Goal: Communication & Community: Connect with others

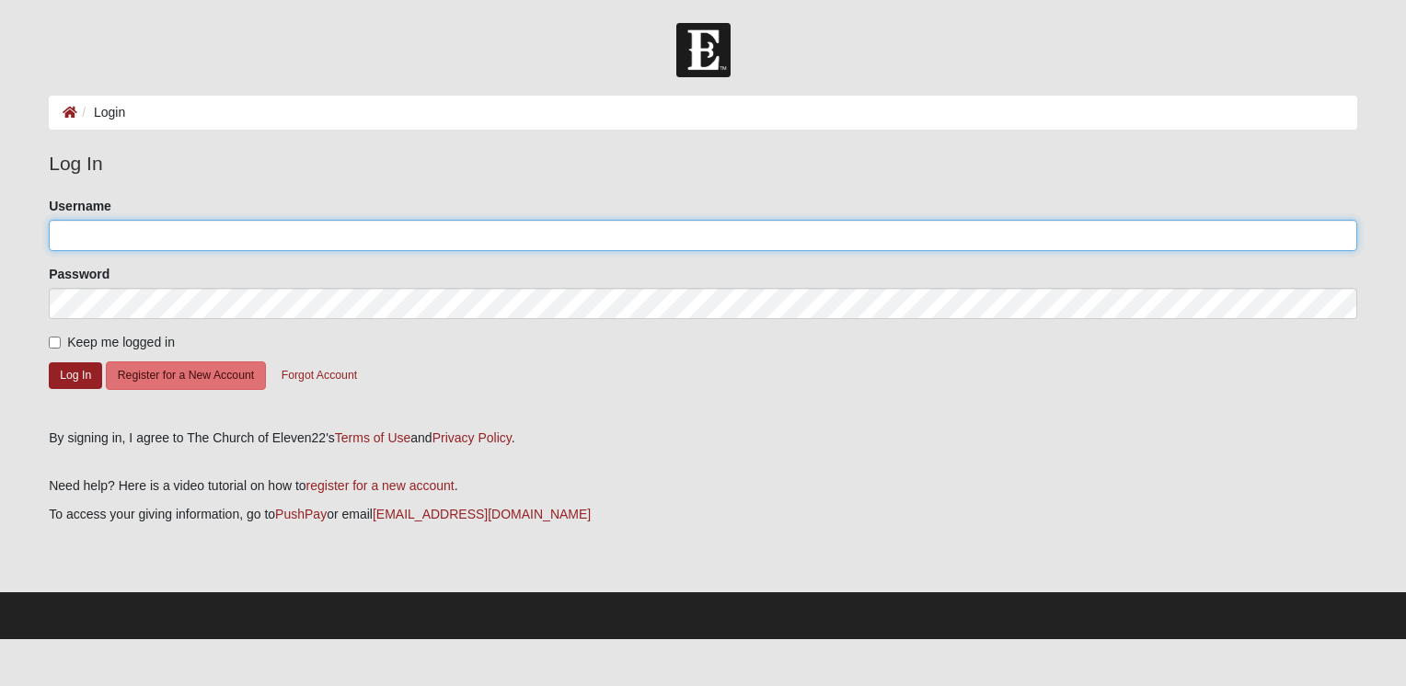
click at [85, 229] on input "Username" at bounding box center [703, 235] width 1308 height 31
type input "[DOMAIN_NAME][EMAIL_ADDRESS][DOMAIN_NAME]"
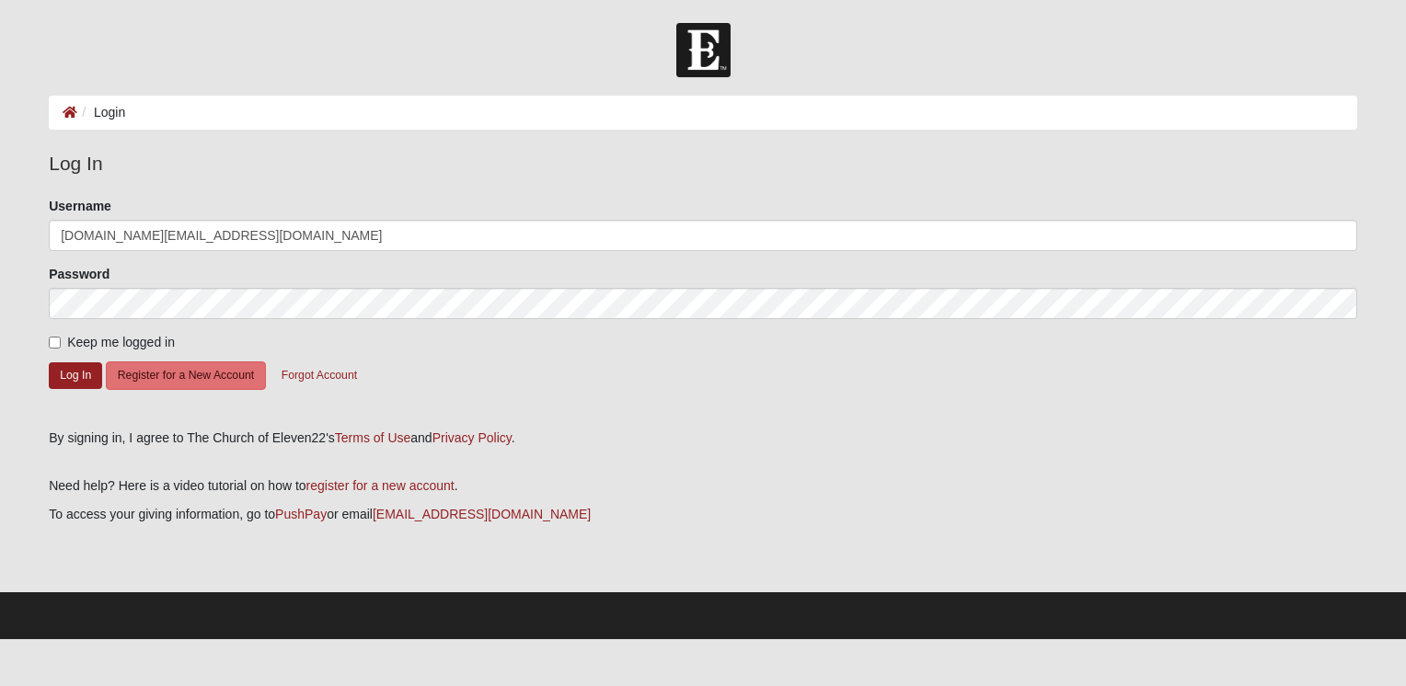
click at [67, 343] on span "Keep me logged in" at bounding box center [121, 342] width 108 height 15
click at [61, 343] on input "Keep me logged in" at bounding box center [55, 343] width 12 height 12
checkbox input "true"
click at [69, 373] on button "Log In" at bounding box center [75, 375] width 53 height 27
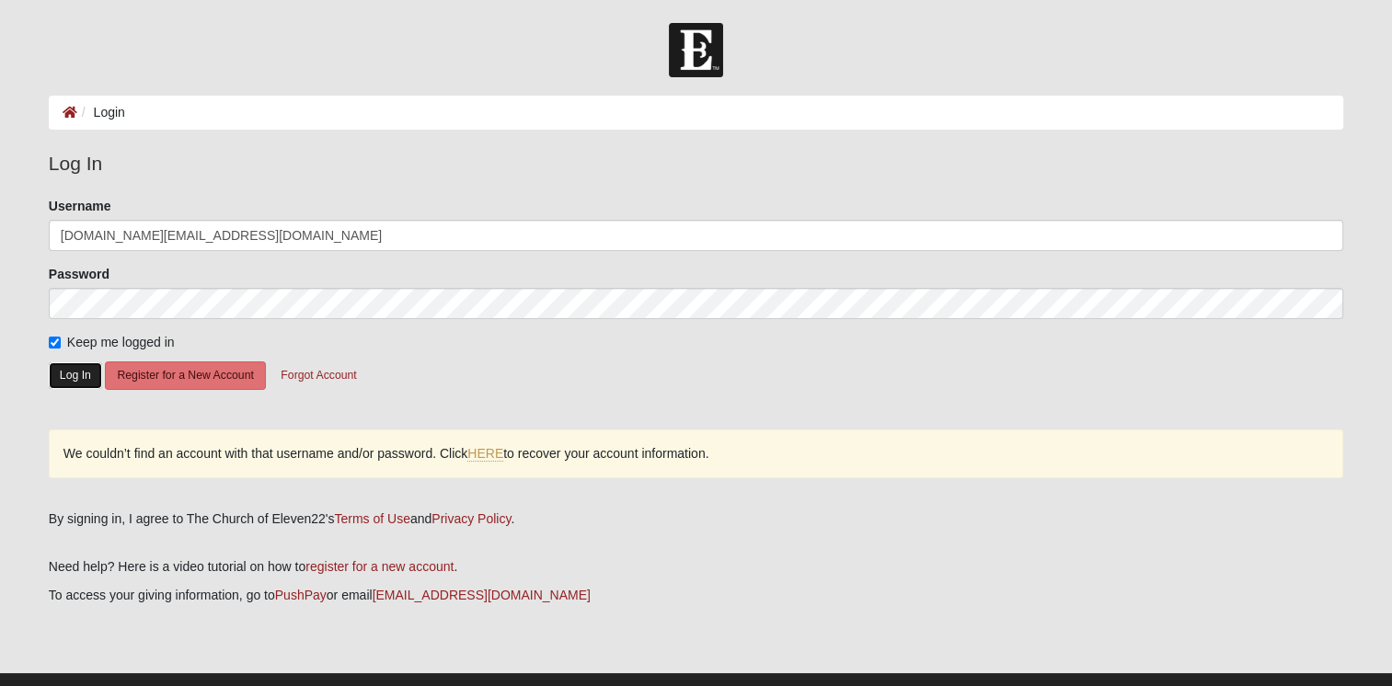
click at [96, 375] on button "Log In" at bounding box center [75, 375] width 53 height 27
click at [489, 454] on link "HERE" at bounding box center [485, 454] width 36 height 16
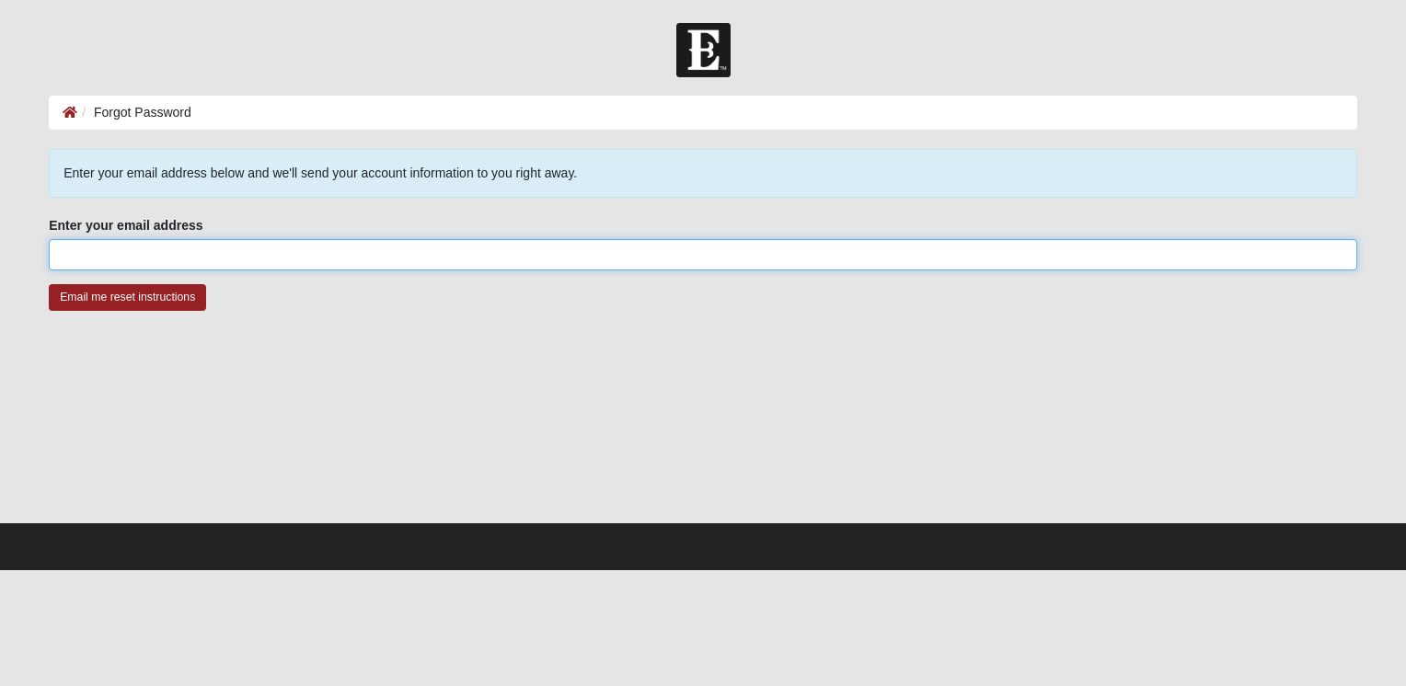
click at [155, 251] on input "Enter your email address" at bounding box center [703, 254] width 1308 height 31
type input "[DOMAIN_NAME][EMAIL_ADDRESS][DOMAIN_NAME]"
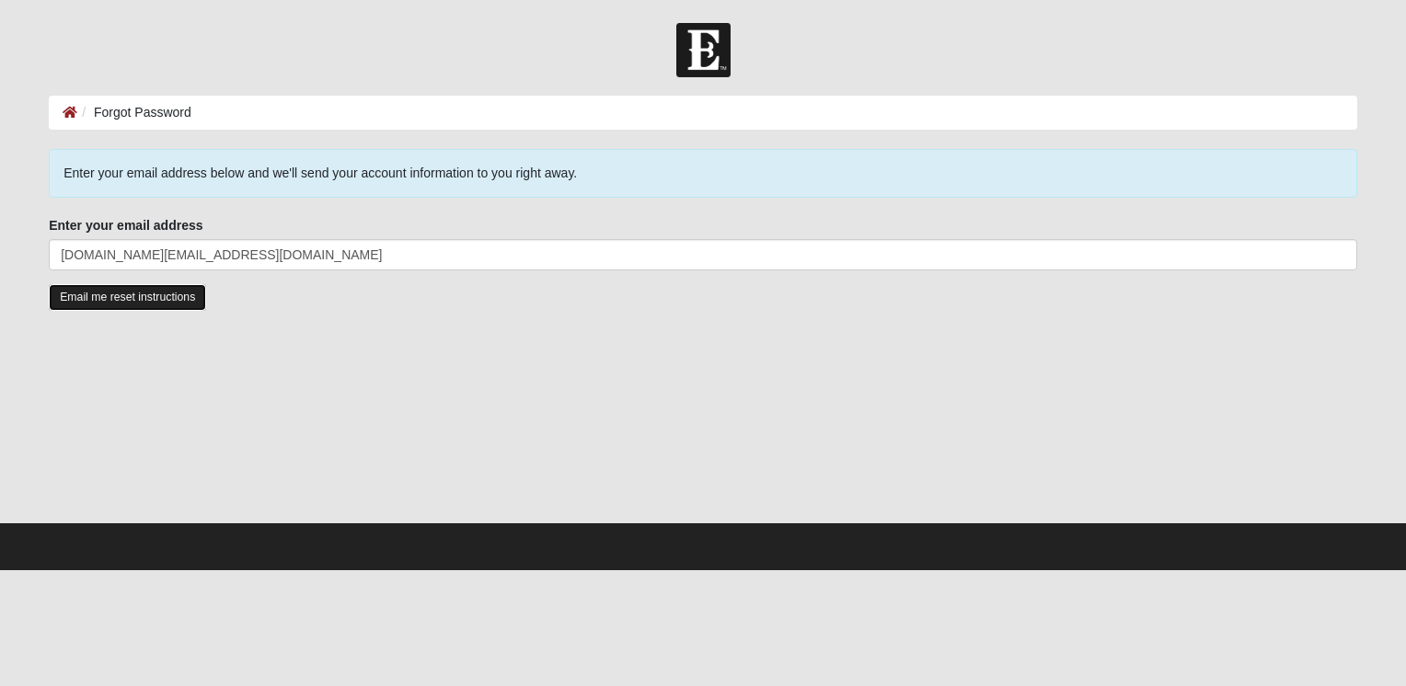
click at [113, 290] on input "Email me reset instructions" at bounding box center [127, 297] width 157 height 27
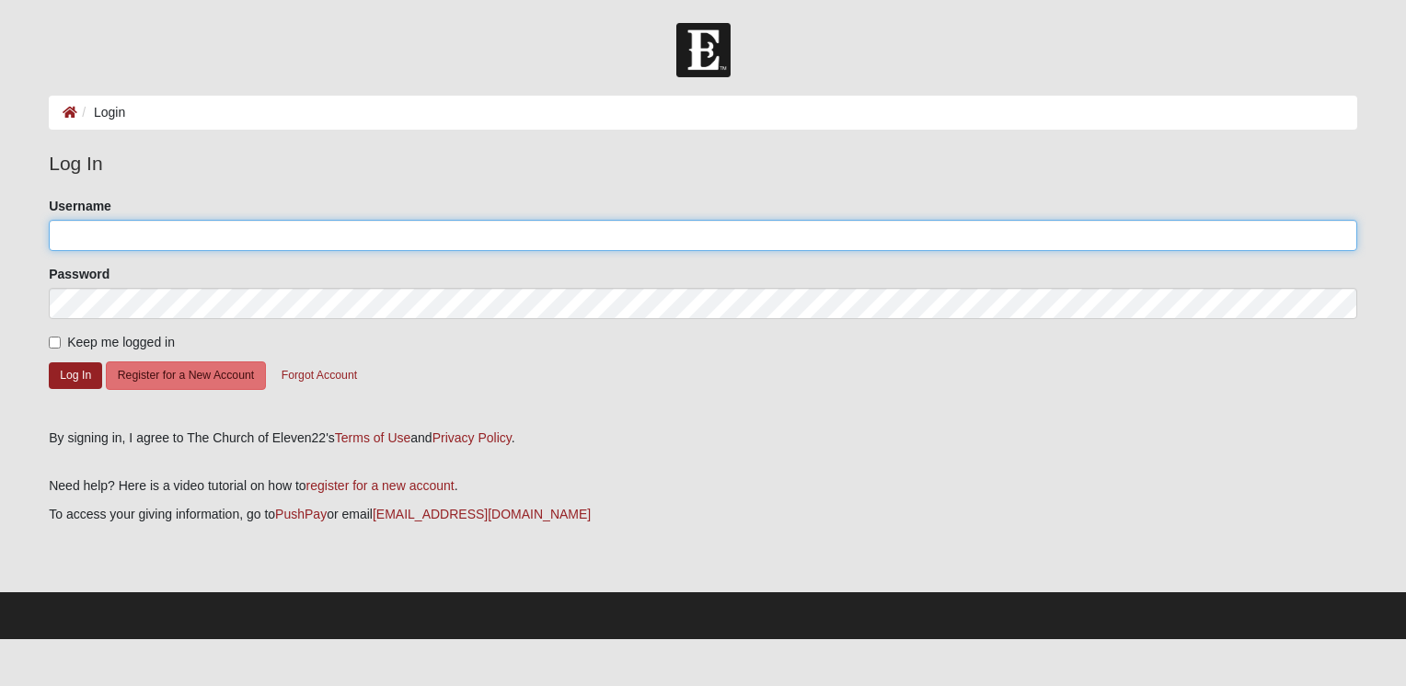
click at [173, 246] on input "Username" at bounding box center [703, 235] width 1308 height 31
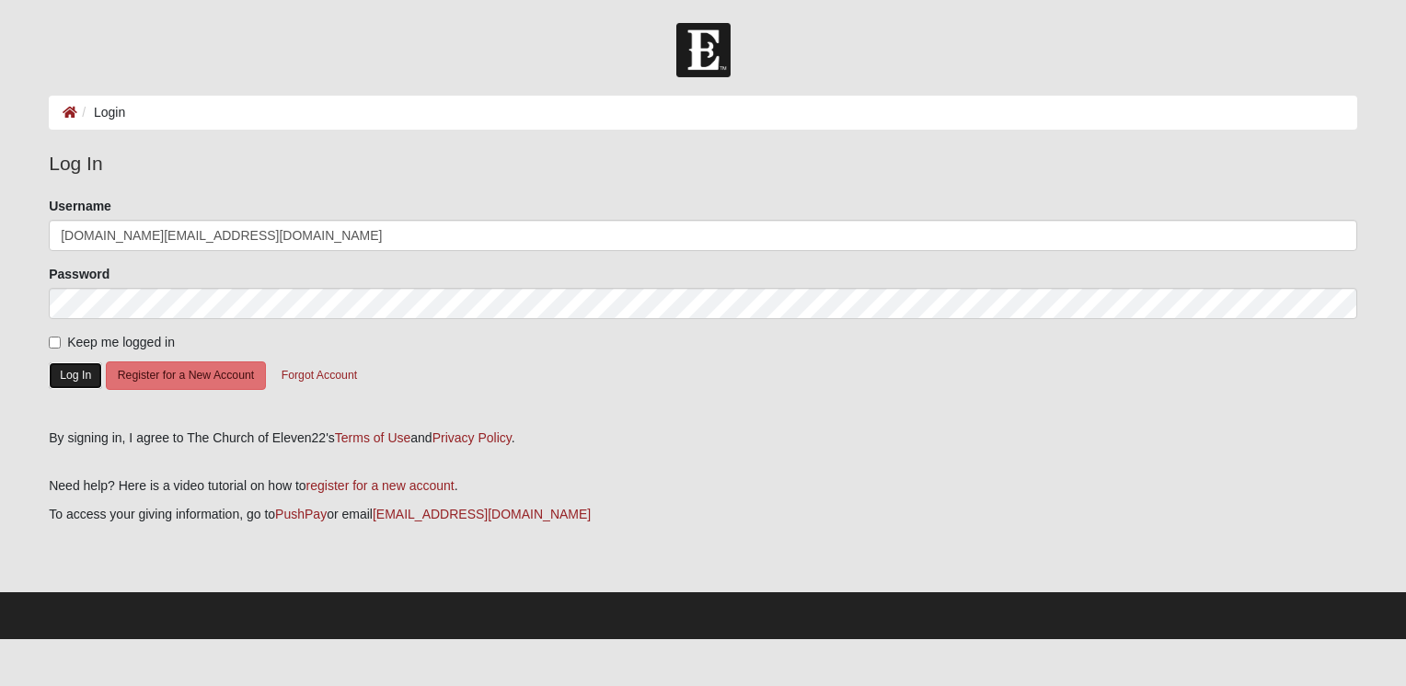
click at [72, 378] on button "Log In" at bounding box center [75, 375] width 53 height 27
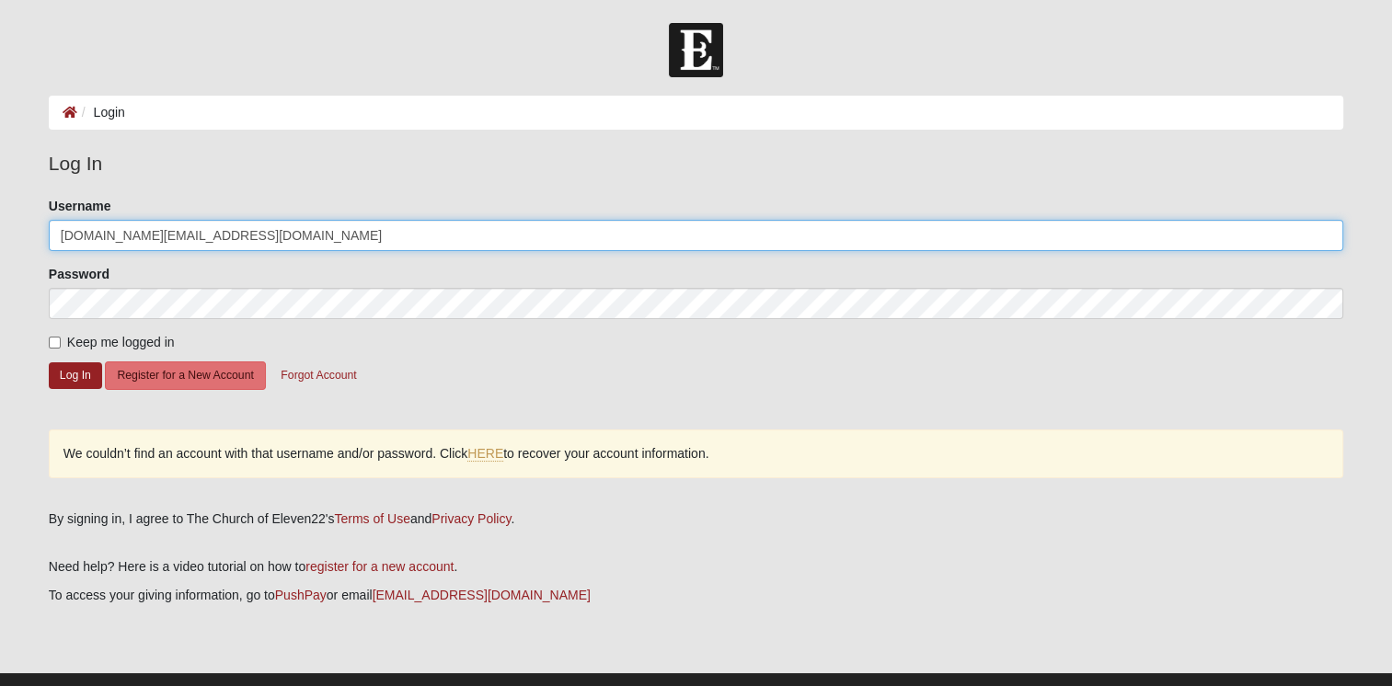
click at [276, 236] on input "[DOMAIN_NAME][EMAIL_ADDRESS][DOMAIN_NAME]" at bounding box center [696, 235] width 1294 height 31
type input "meaganb"
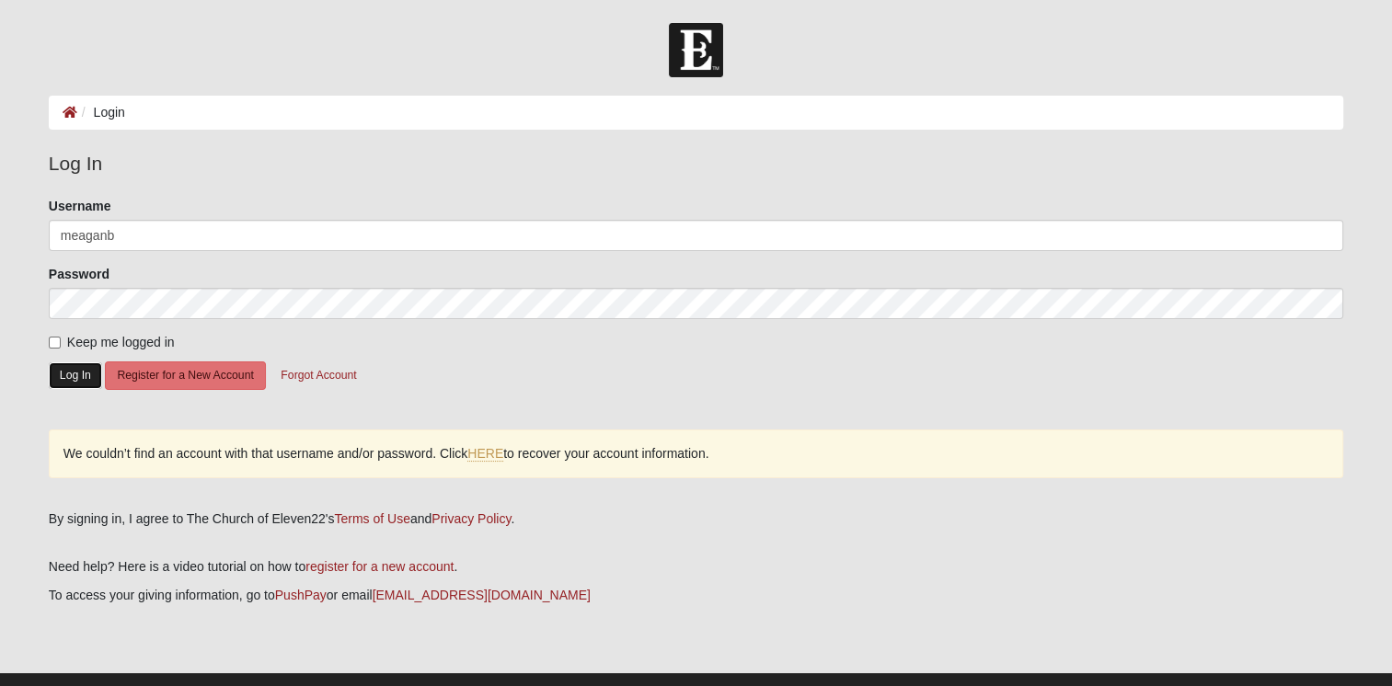
click at [75, 381] on button "Log In" at bounding box center [75, 375] width 53 height 27
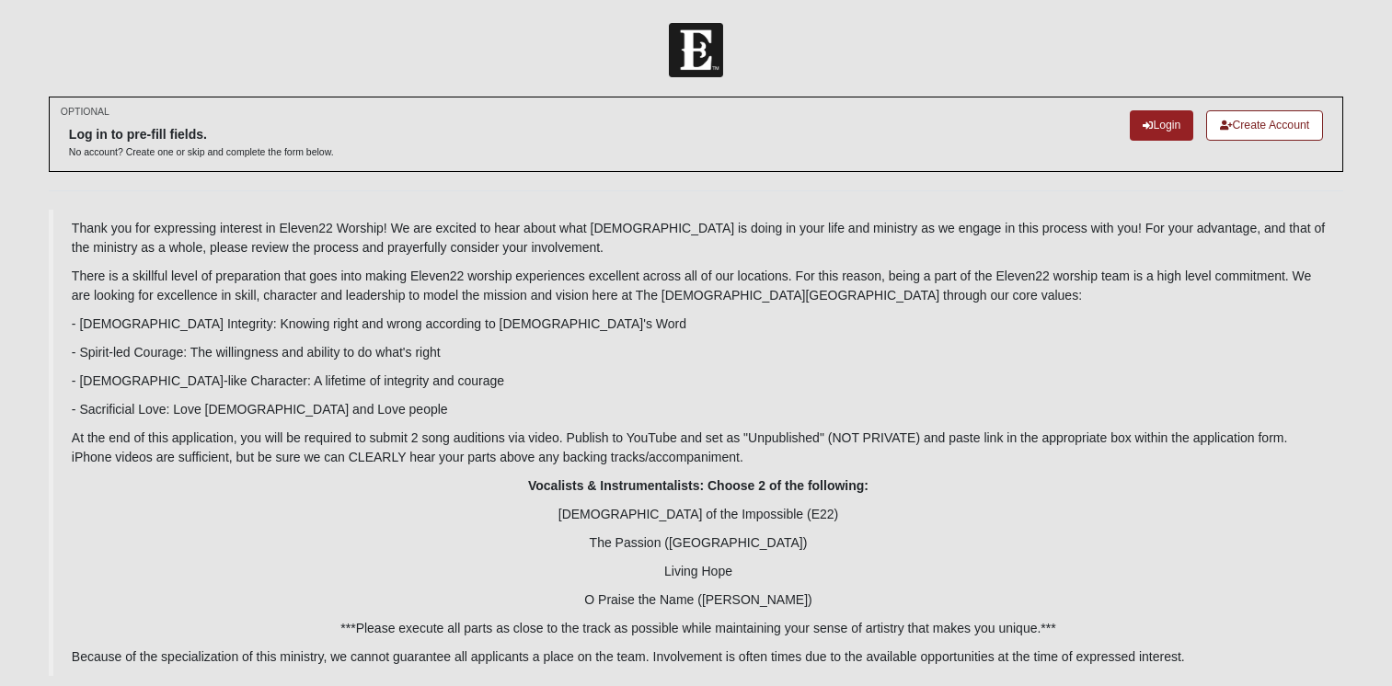
scroll to position [109, 0]
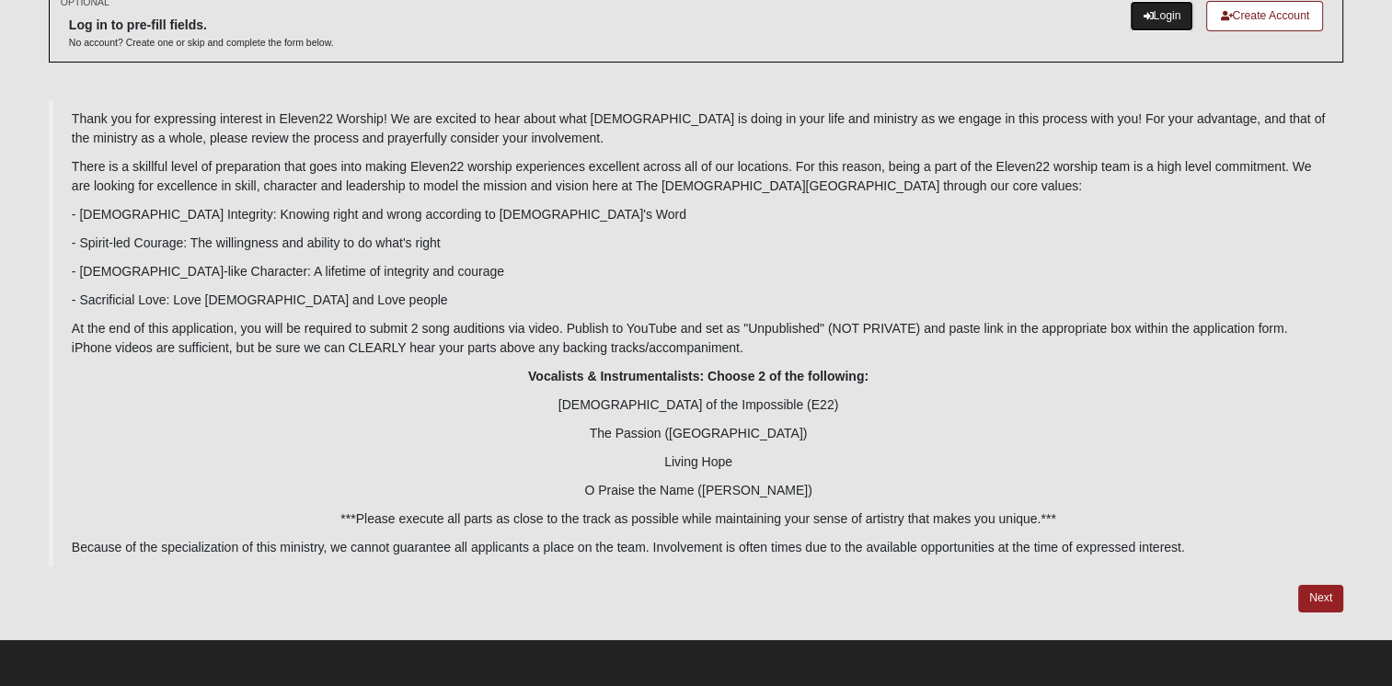
click at [1161, 18] on link "Login" at bounding box center [1161, 16] width 63 height 30
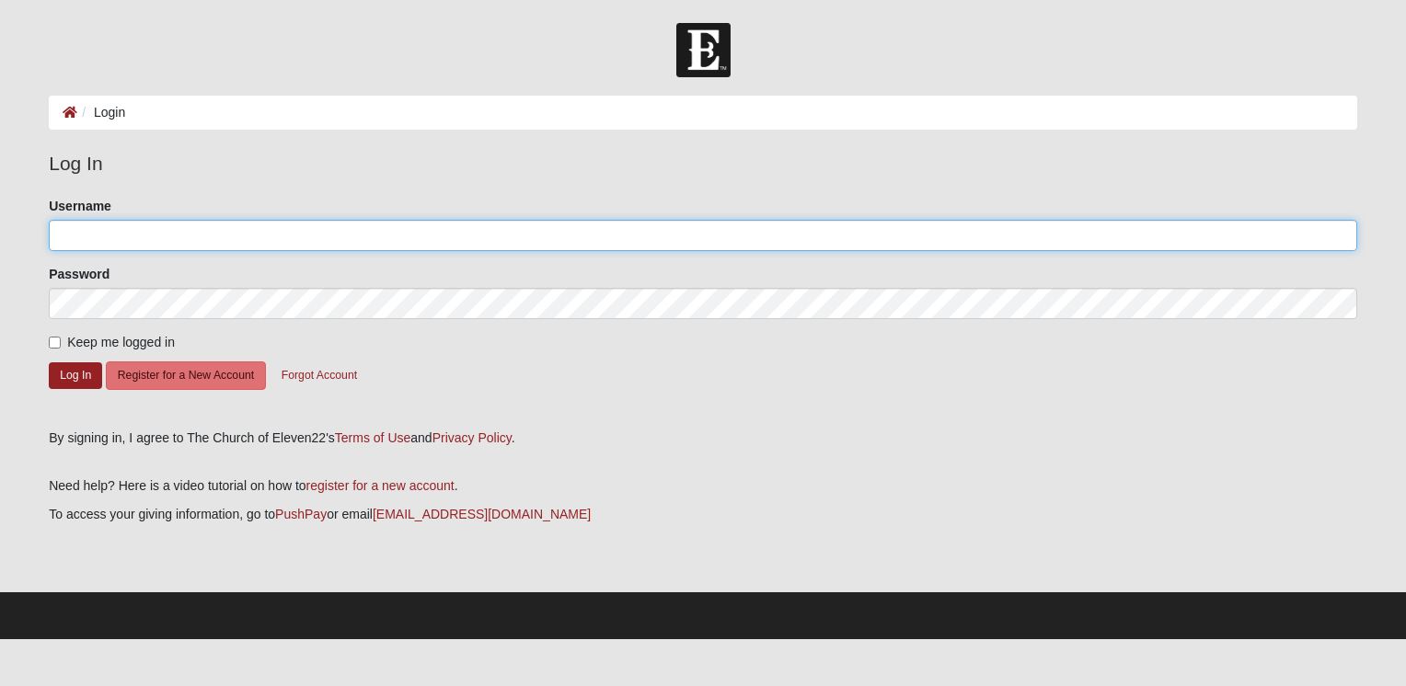
click at [199, 238] on input "Username" at bounding box center [703, 235] width 1308 height 31
type input "[DOMAIN_NAME][EMAIL_ADDRESS][DOMAIN_NAME]"
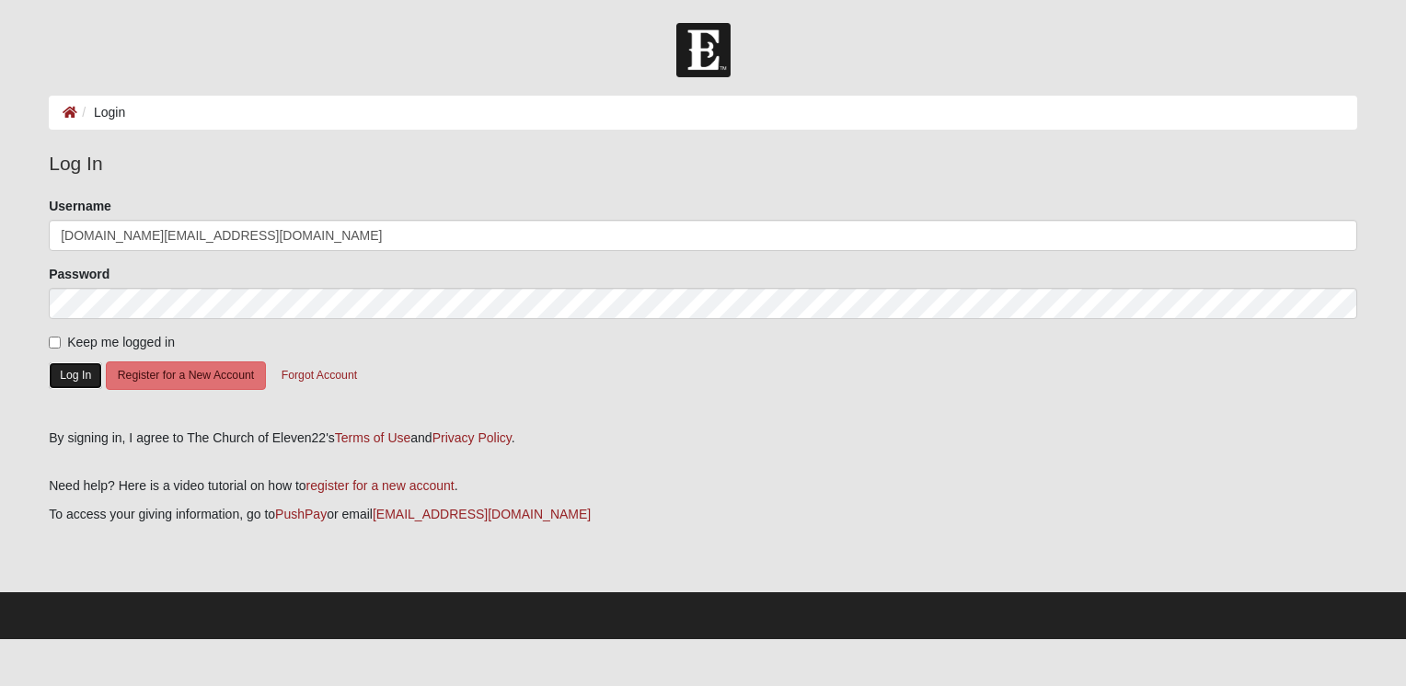
click at [60, 374] on button "Log In" at bounding box center [75, 375] width 53 height 27
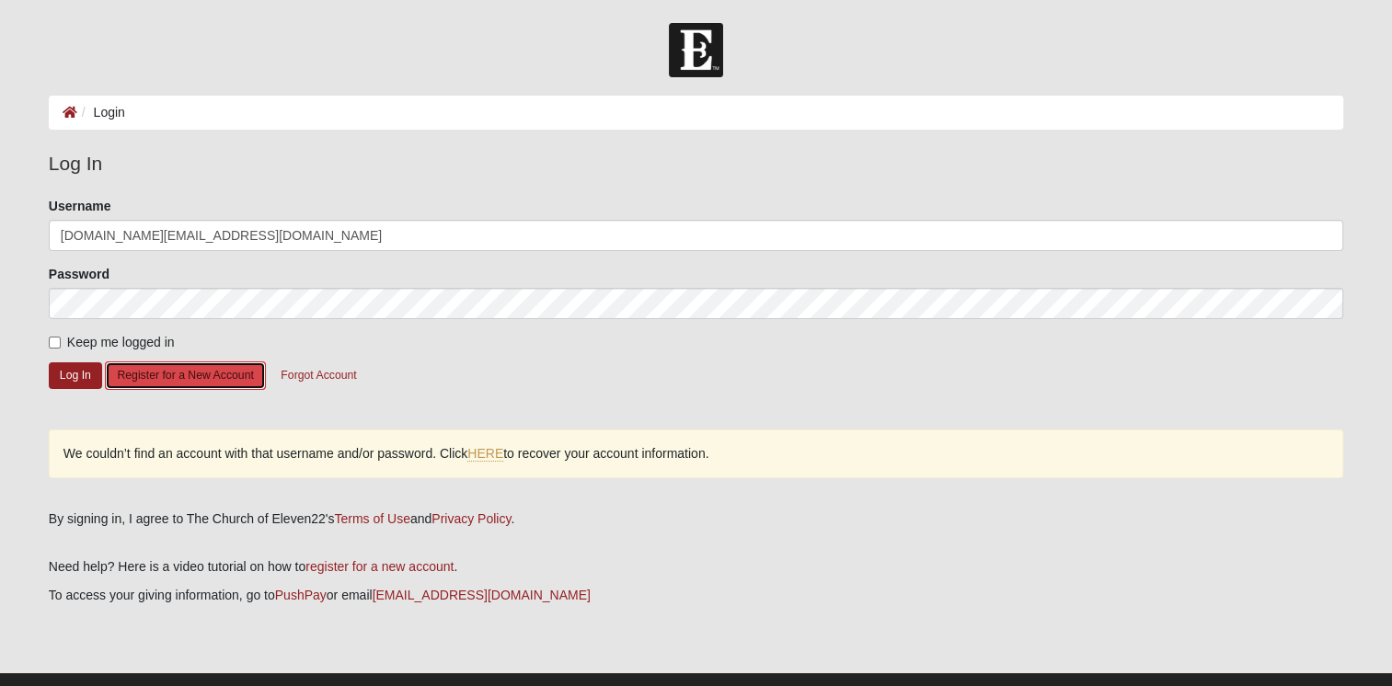
click at [168, 371] on button "Register for a New Account" at bounding box center [185, 376] width 160 height 29
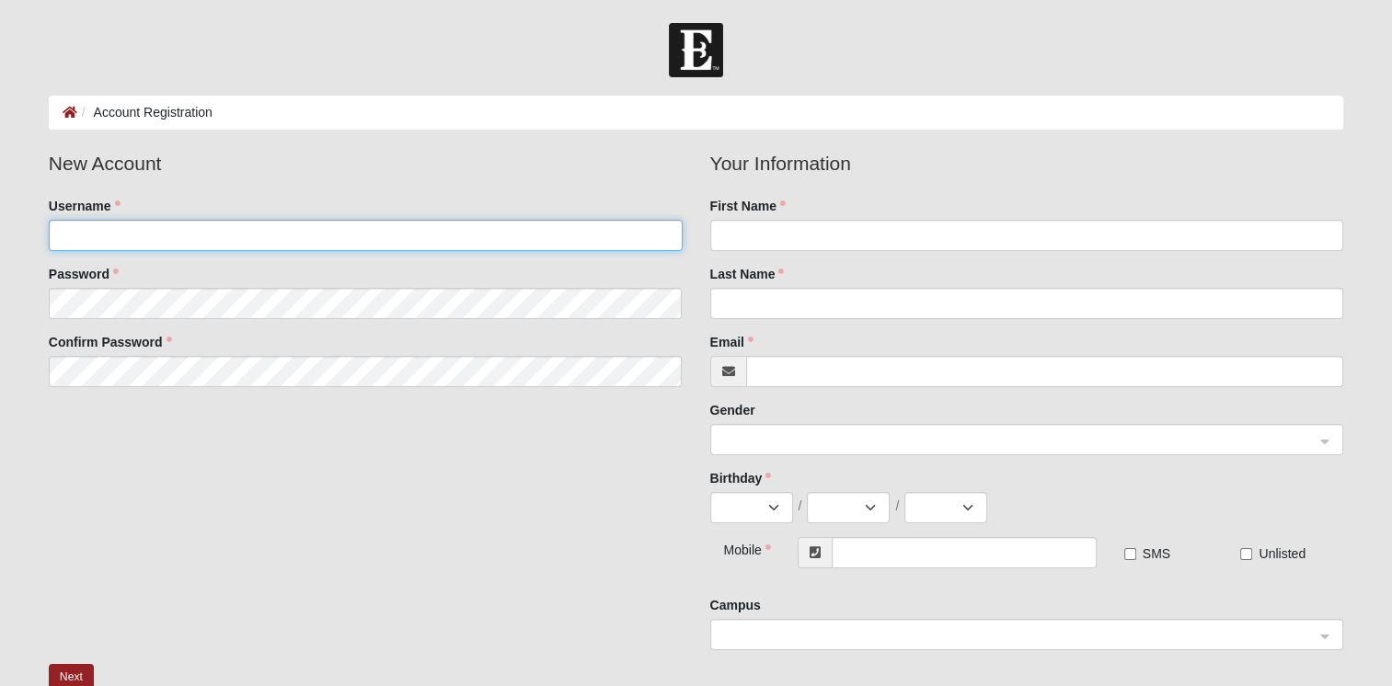
click at [166, 243] on input "Username" at bounding box center [366, 235] width 634 height 31
type input "meaganb"
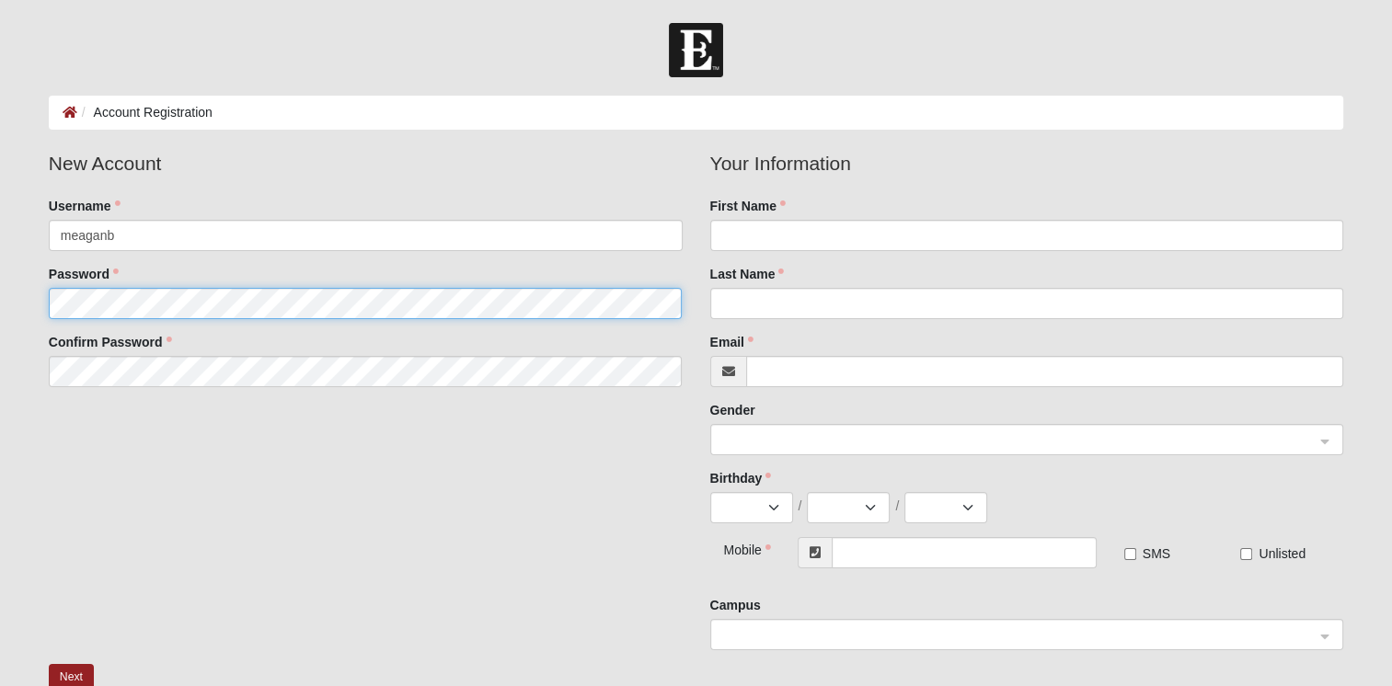
click at [111, 304] on fieldset "New Account Username meaganb Password Confirm Password" at bounding box center [365, 275] width 661 height 252
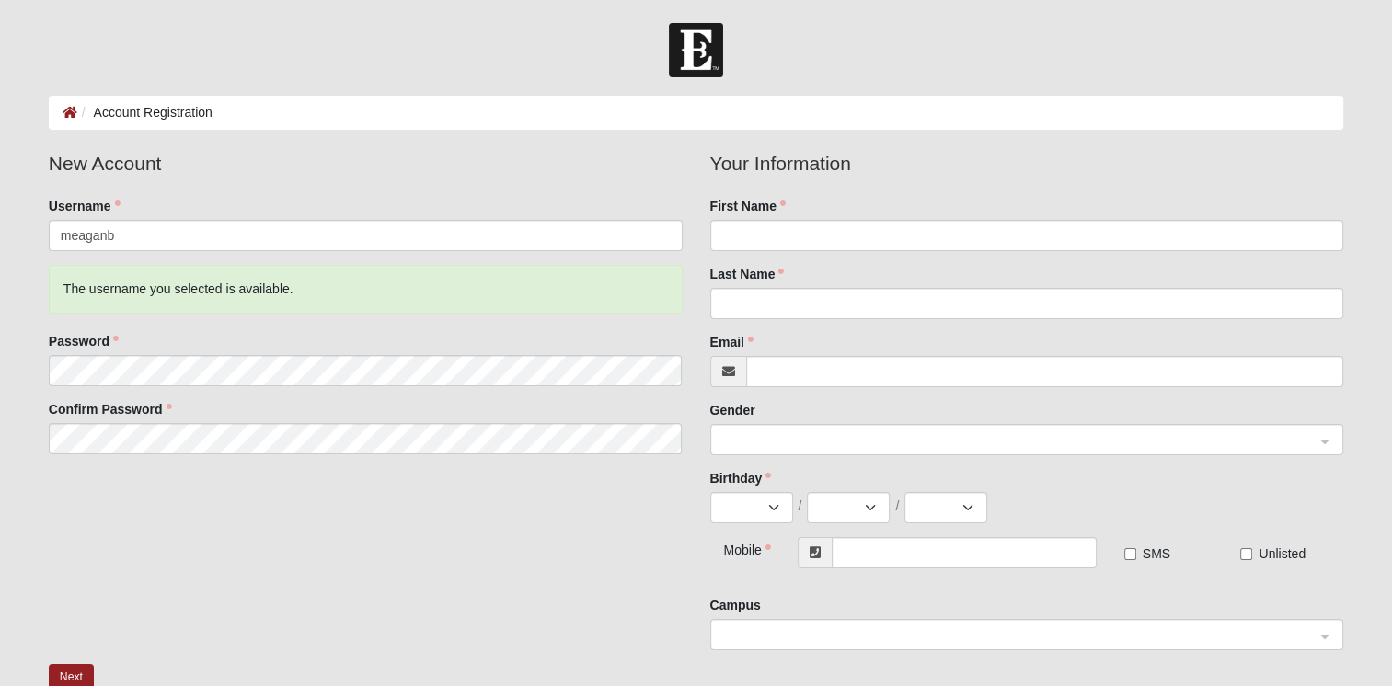
click at [617, 512] on div "New Account Username meaganb The username you selected is available. Password C…" at bounding box center [696, 406] width 1322 height 515
click at [813, 208] on div "First Name" at bounding box center [1027, 224] width 634 height 54
click at [801, 240] on input "First Name" at bounding box center [1027, 235] width 634 height 31
type input "Meagan"
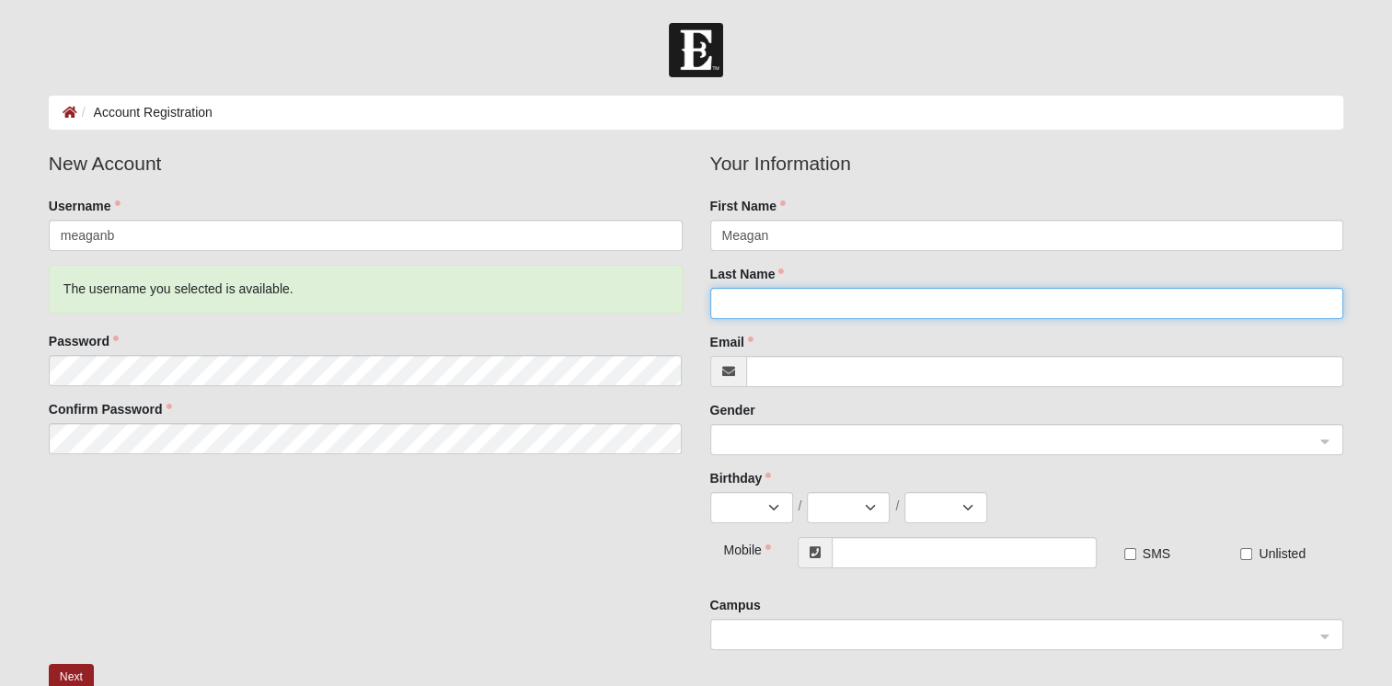
type input "Black"
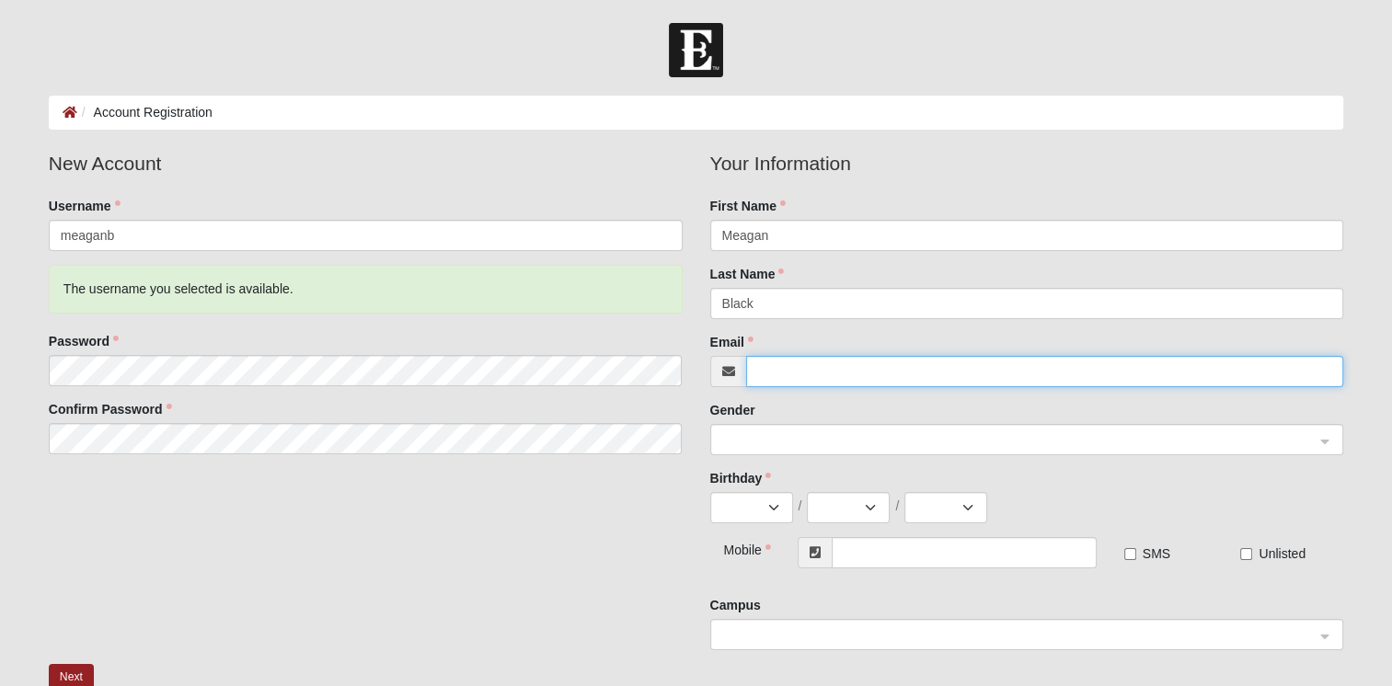
type input "[DOMAIN_NAME][EMAIL_ADDRESS][DOMAIN_NAME]"
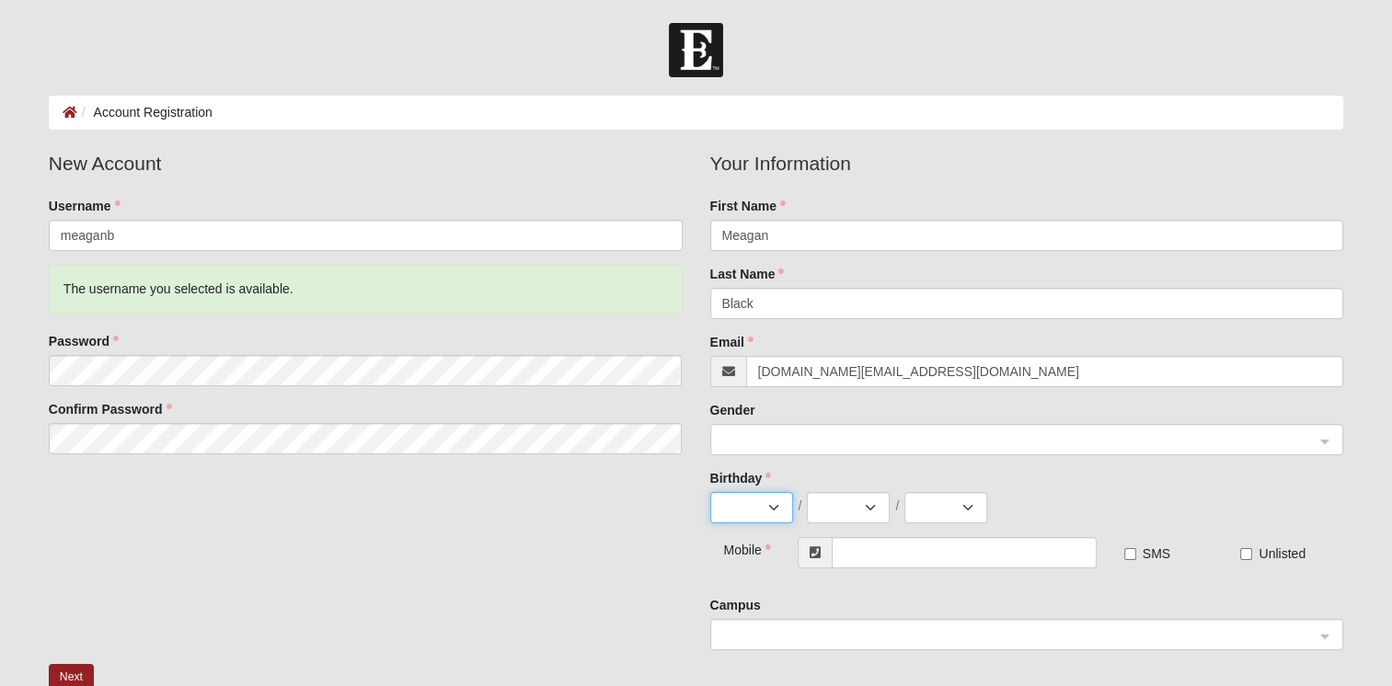
select select "7"
select select "19"
select select "2004"
type input "(904) 446-0653"
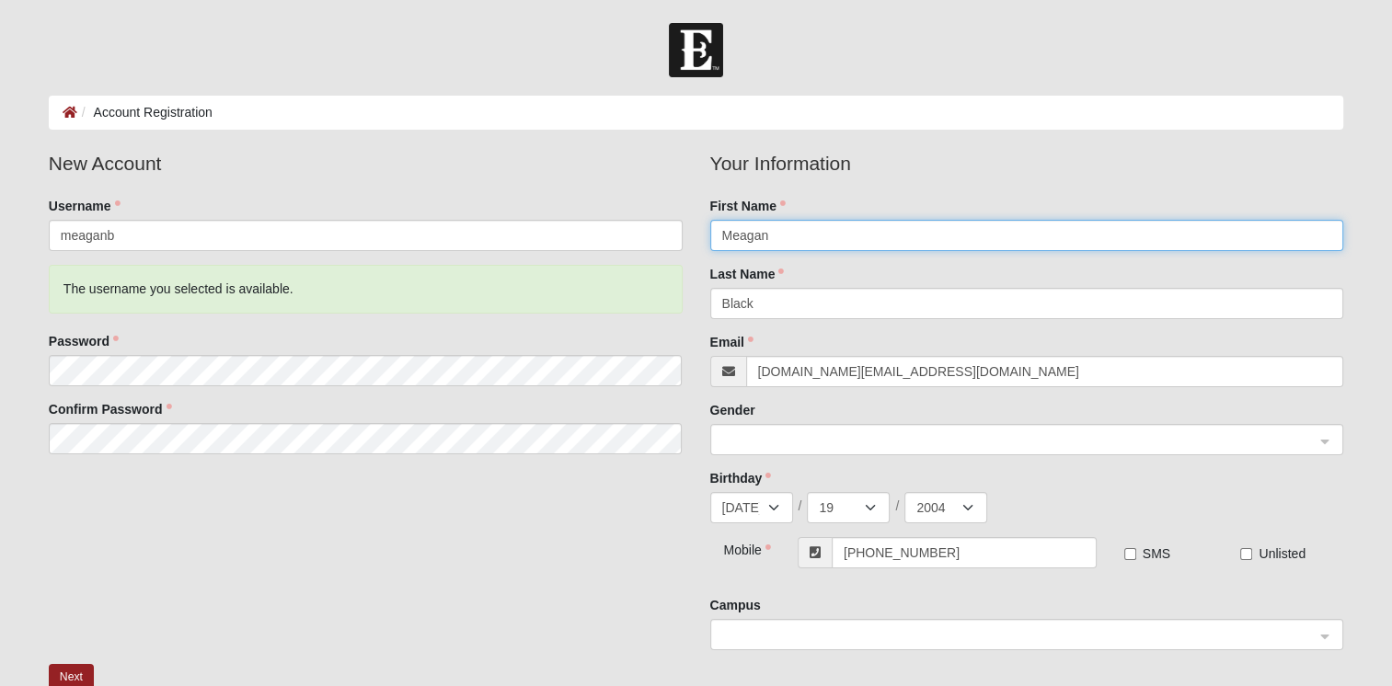
click at [819, 441] on span at bounding box center [1018, 441] width 593 height 20
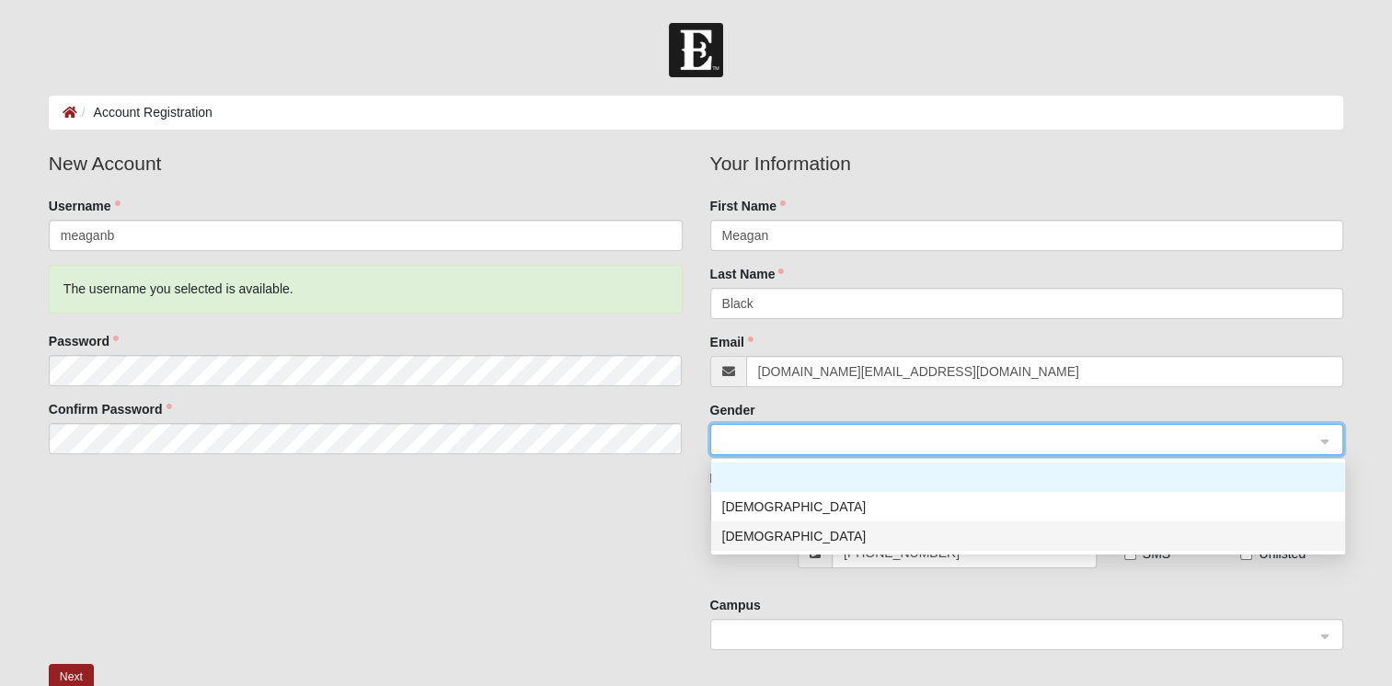
click at [784, 535] on div "Female" at bounding box center [1028, 536] width 612 height 20
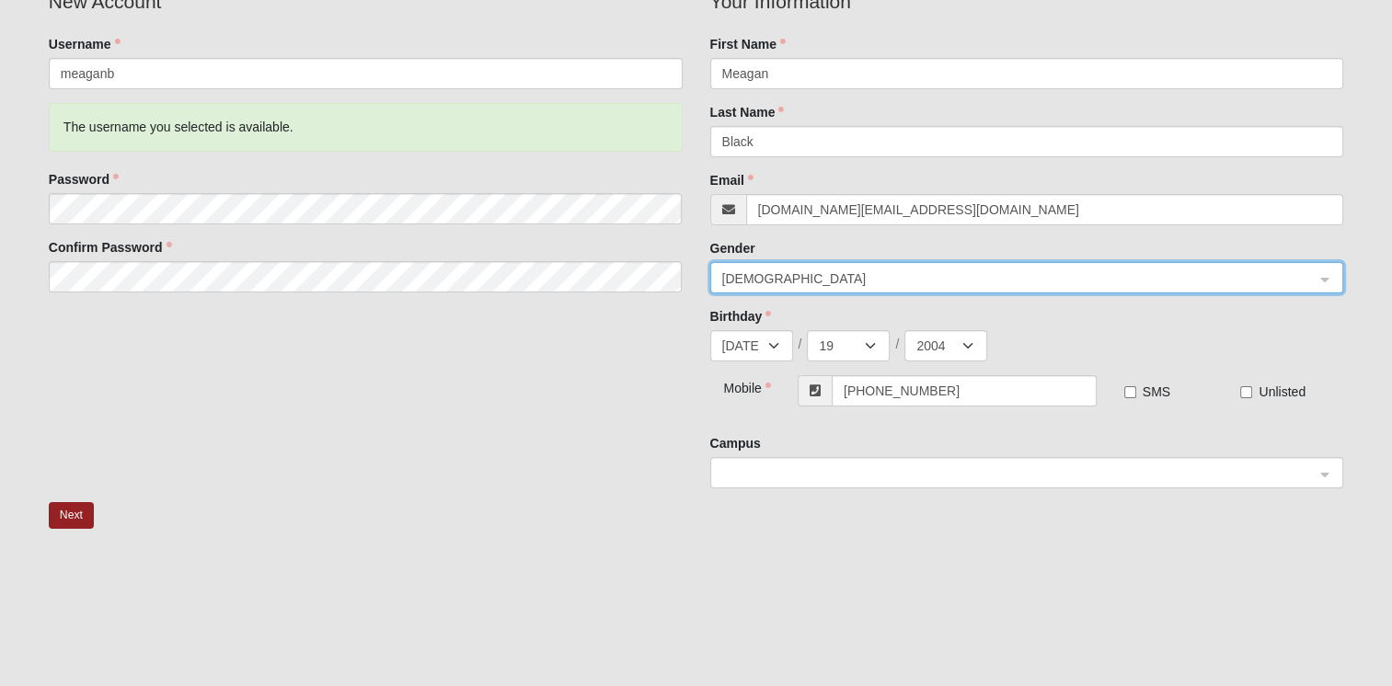
scroll to position [177, 0]
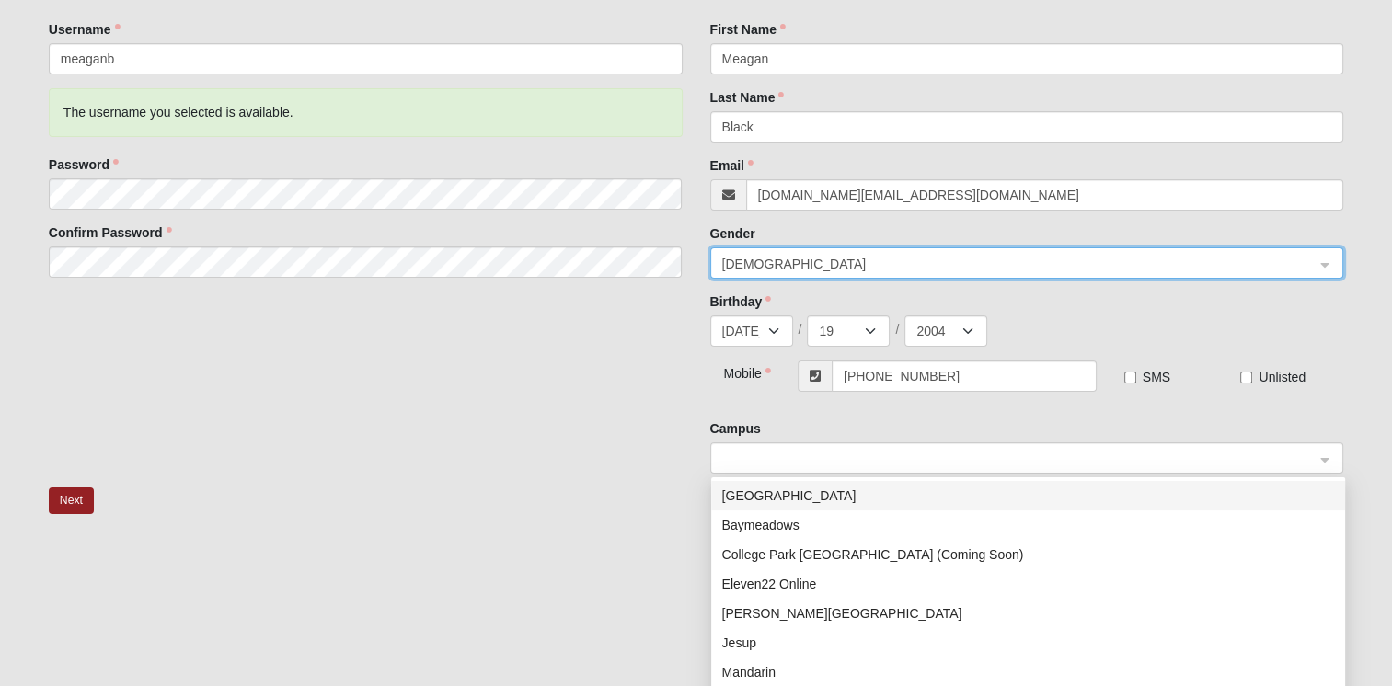
click at [822, 454] on span at bounding box center [1018, 459] width 593 height 20
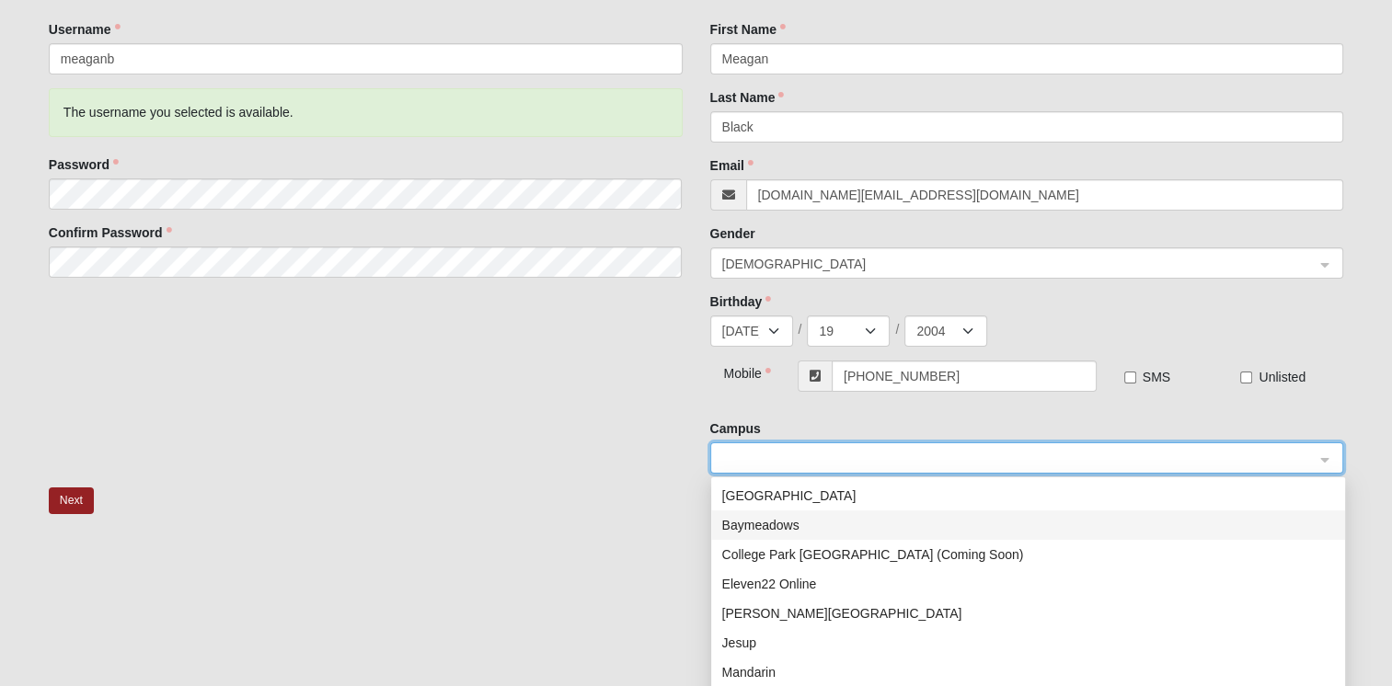
click at [798, 516] on div "Baymeadows" at bounding box center [1028, 525] width 612 height 20
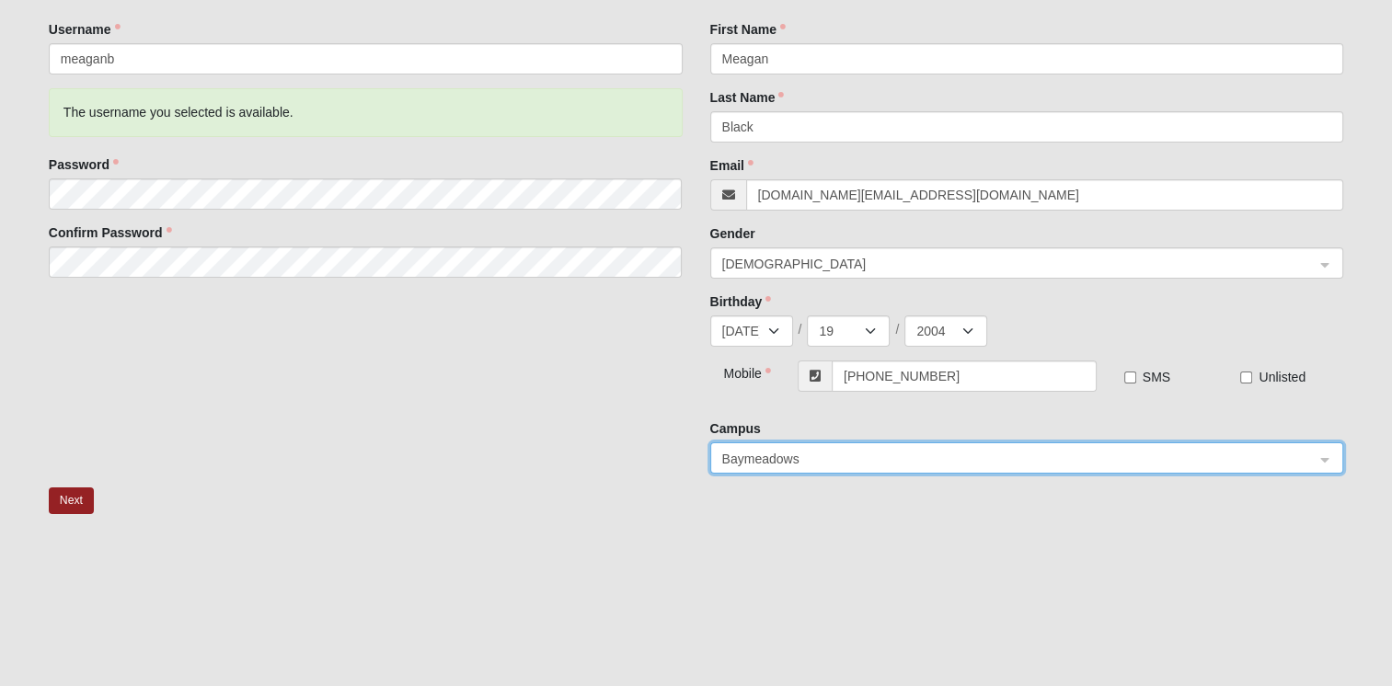
scroll to position [262, 0]
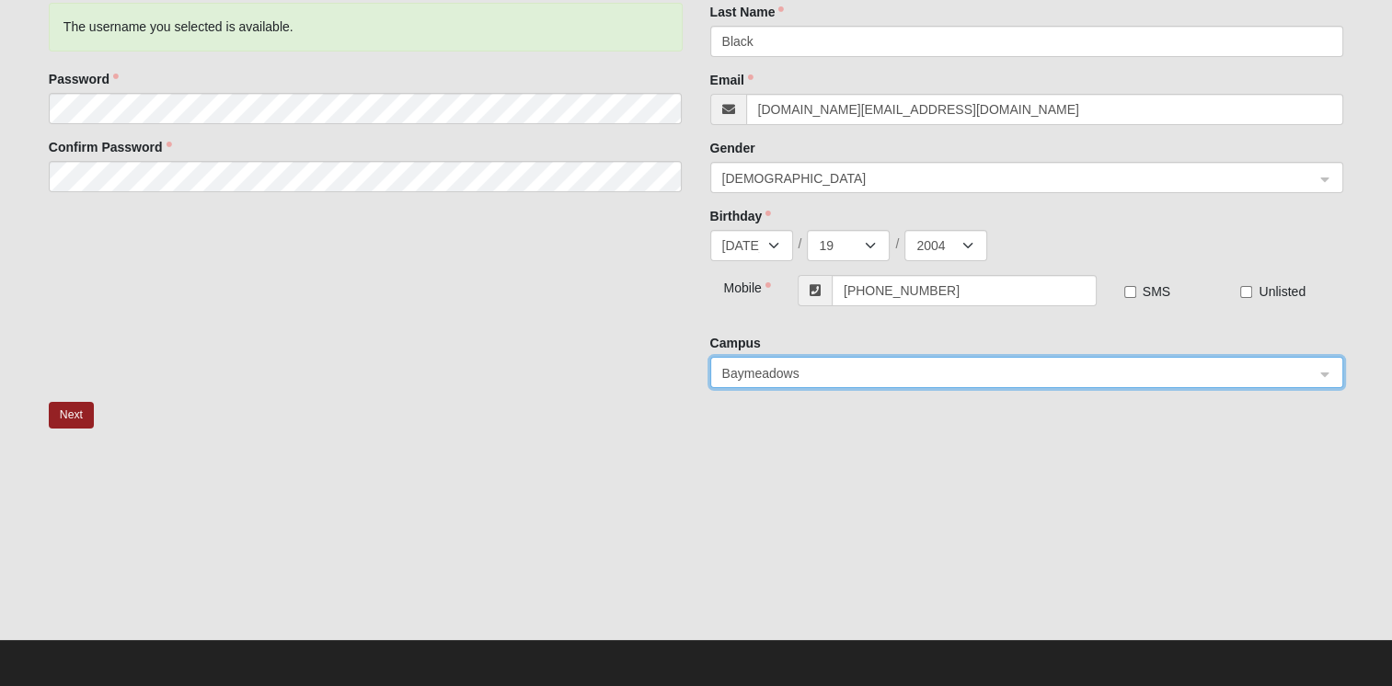
click at [63, 396] on div "New Account Username meaganb The username you selected is available. Password C…" at bounding box center [696, 144] width 1322 height 515
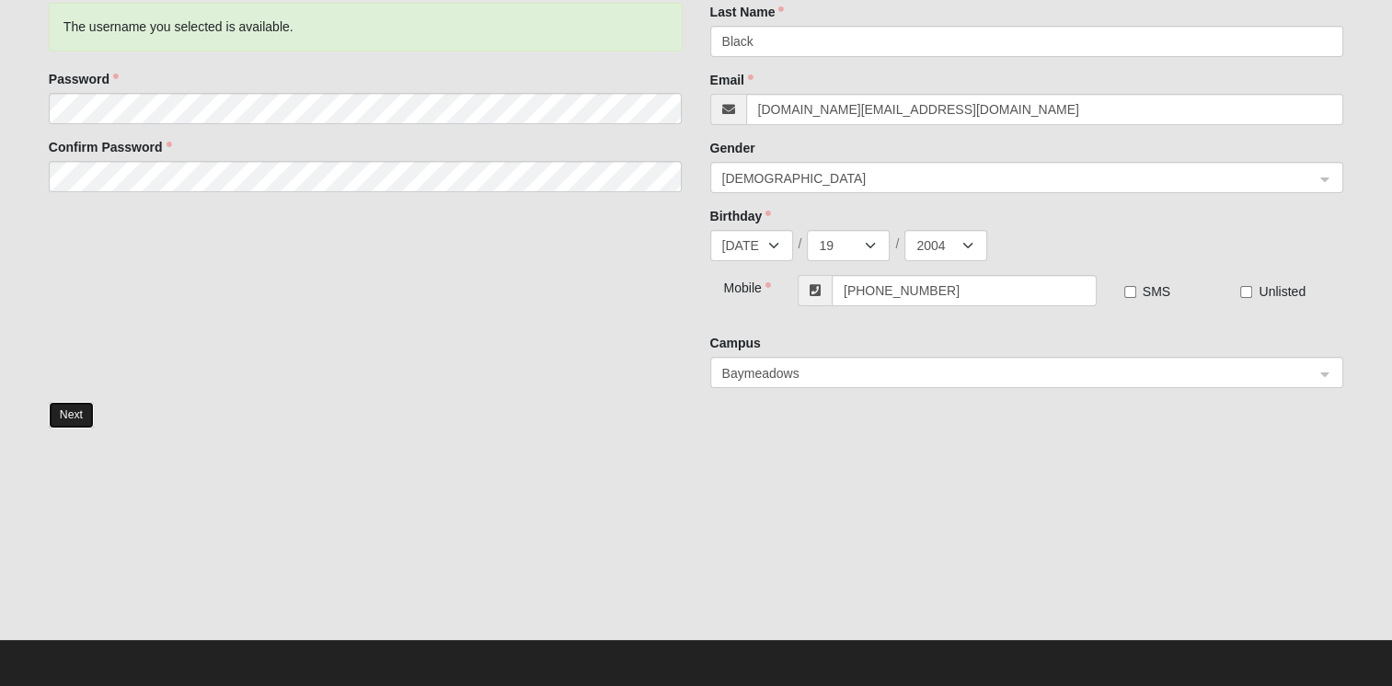
click at [65, 407] on button "Next" at bounding box center [71, 415] width 45 height 27
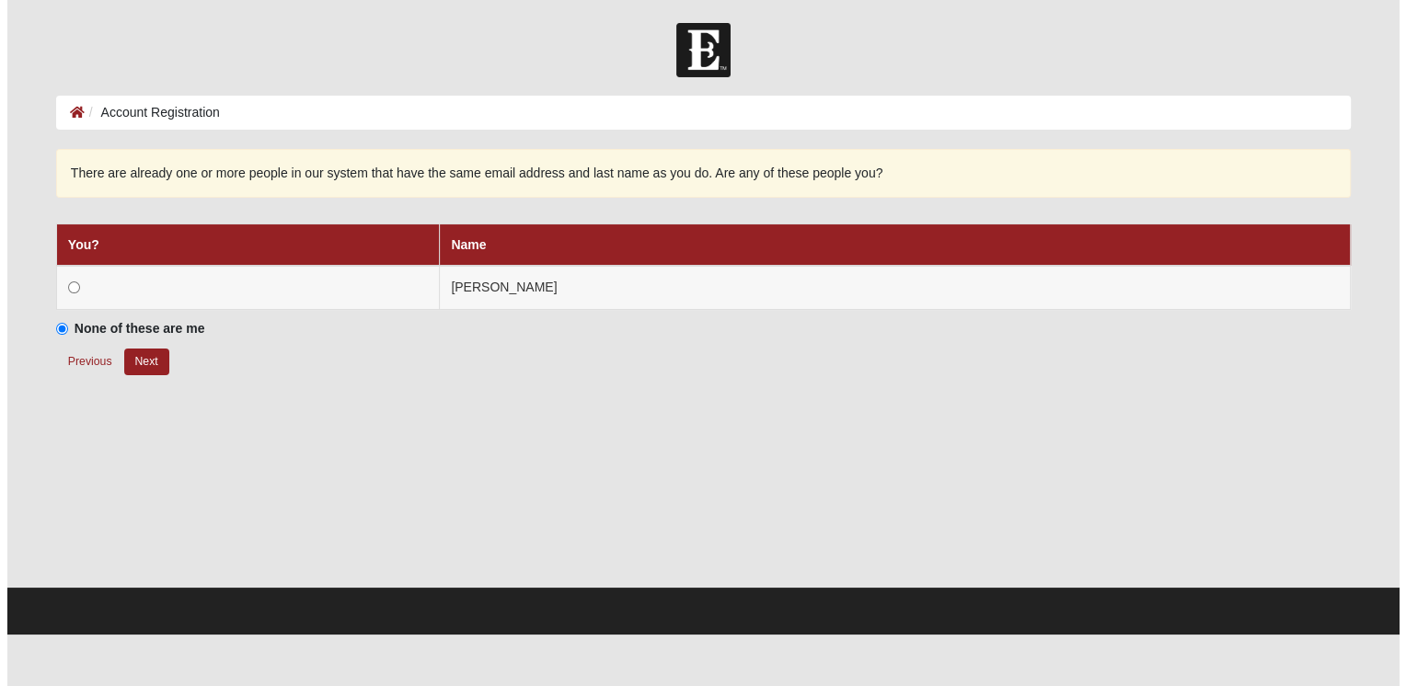
scroll to position [0, 0]
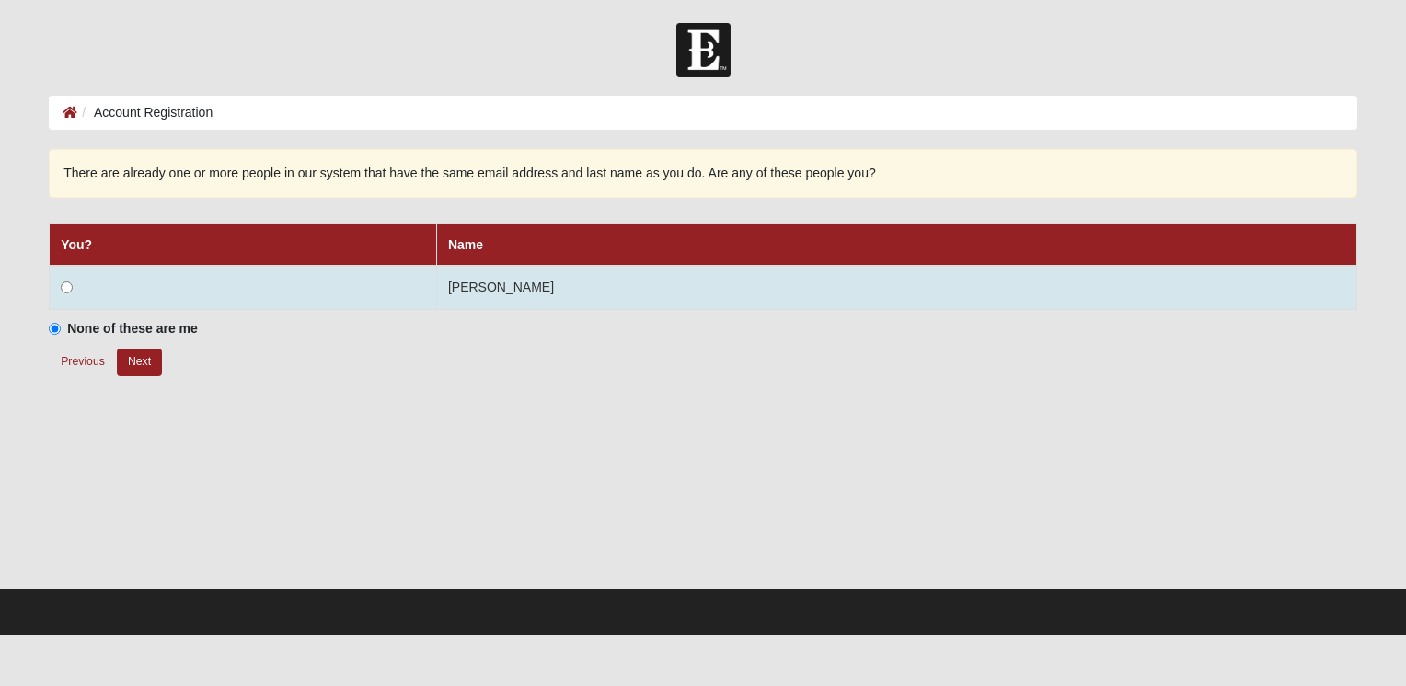
click at [784, 284] on td "Meagan Black" at bounding box center [896, 288] width 920 height 44
click at [61, 290] on input "radio" at bounding box center [67, 287] width 12 height 12
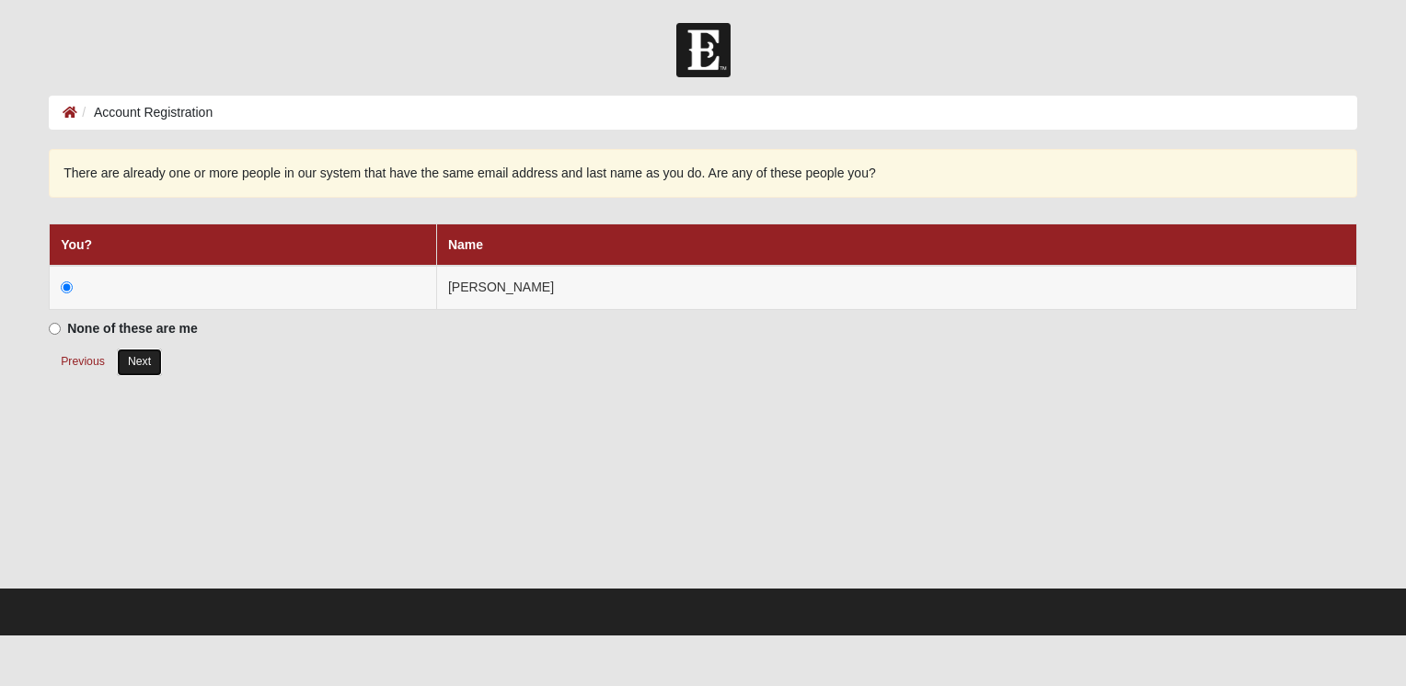
click at [144, 362] on button "Next" at bounding box center [139, 362] width 45 height 27
radio input "true"
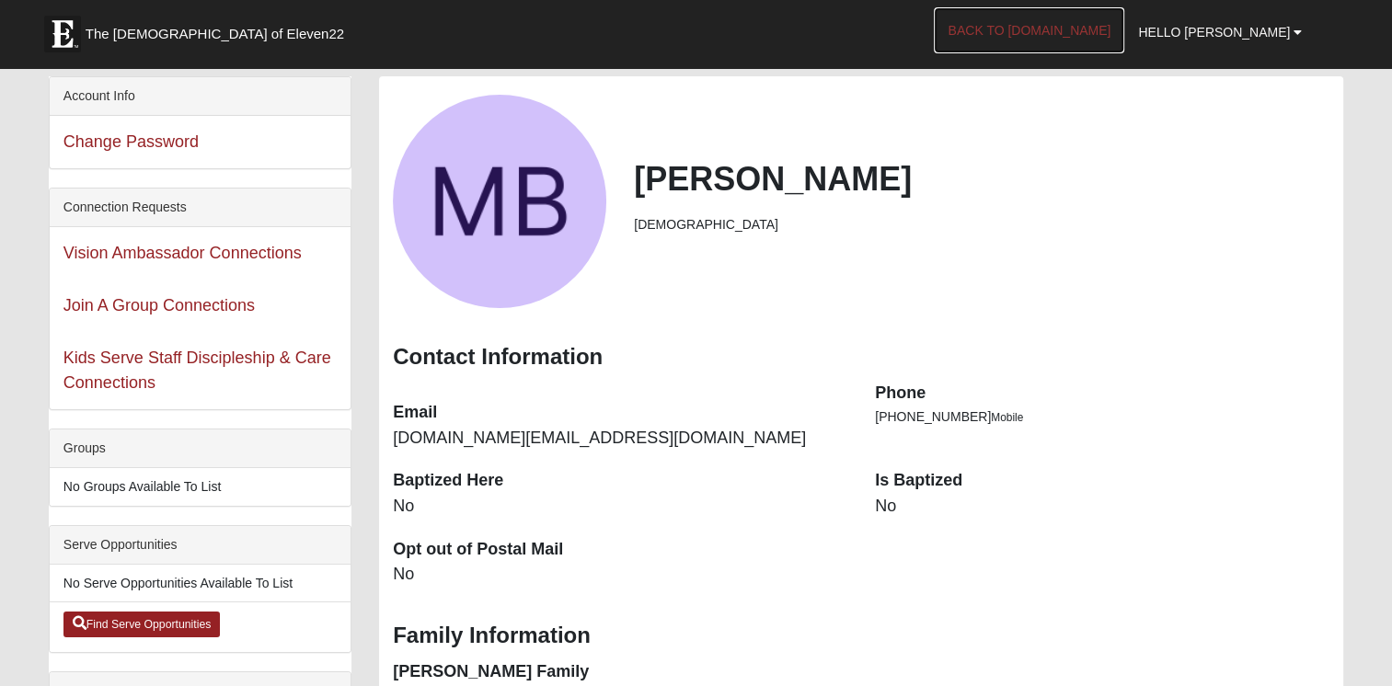
click at [1090, 31] on link "Back to [DOMAIN_NAME]" at bounding box center [1029, 30] width 190 height 46
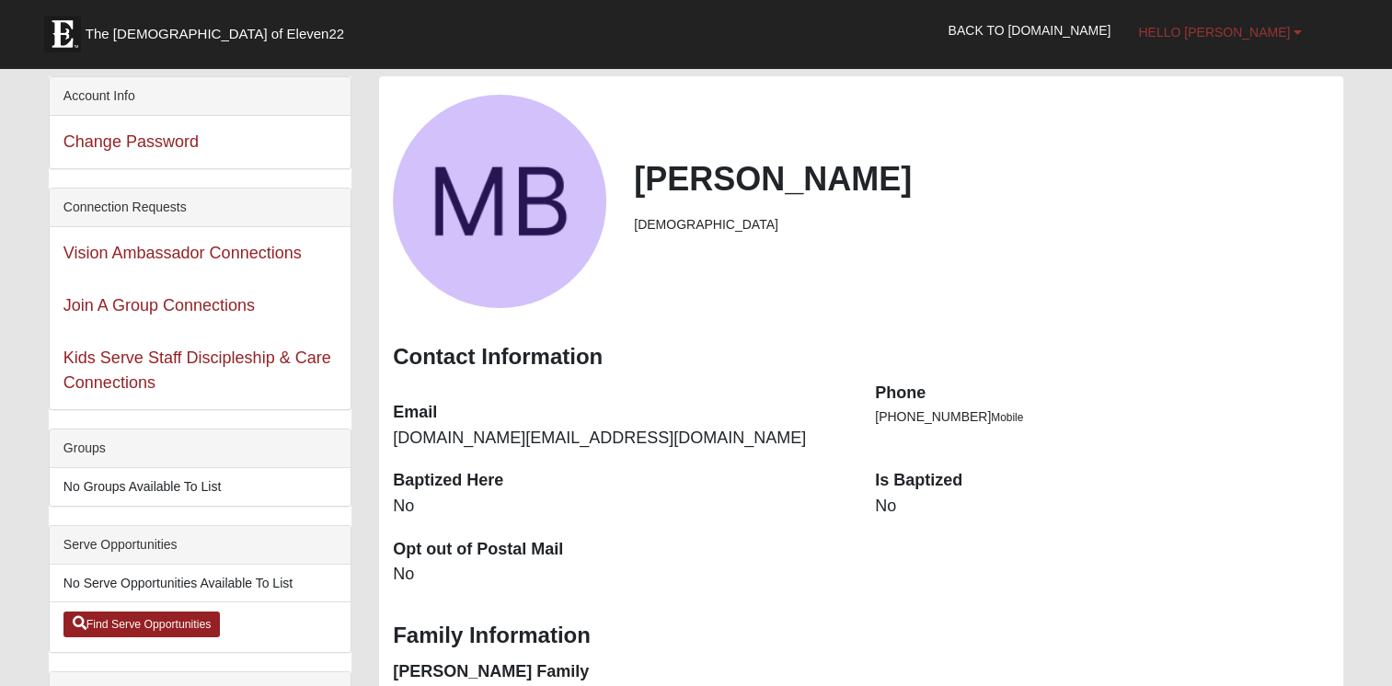
click at [1260, 39] on link "Hello [PERSON_NAME]" at bounding box center [1219, 32] width 191 height 46
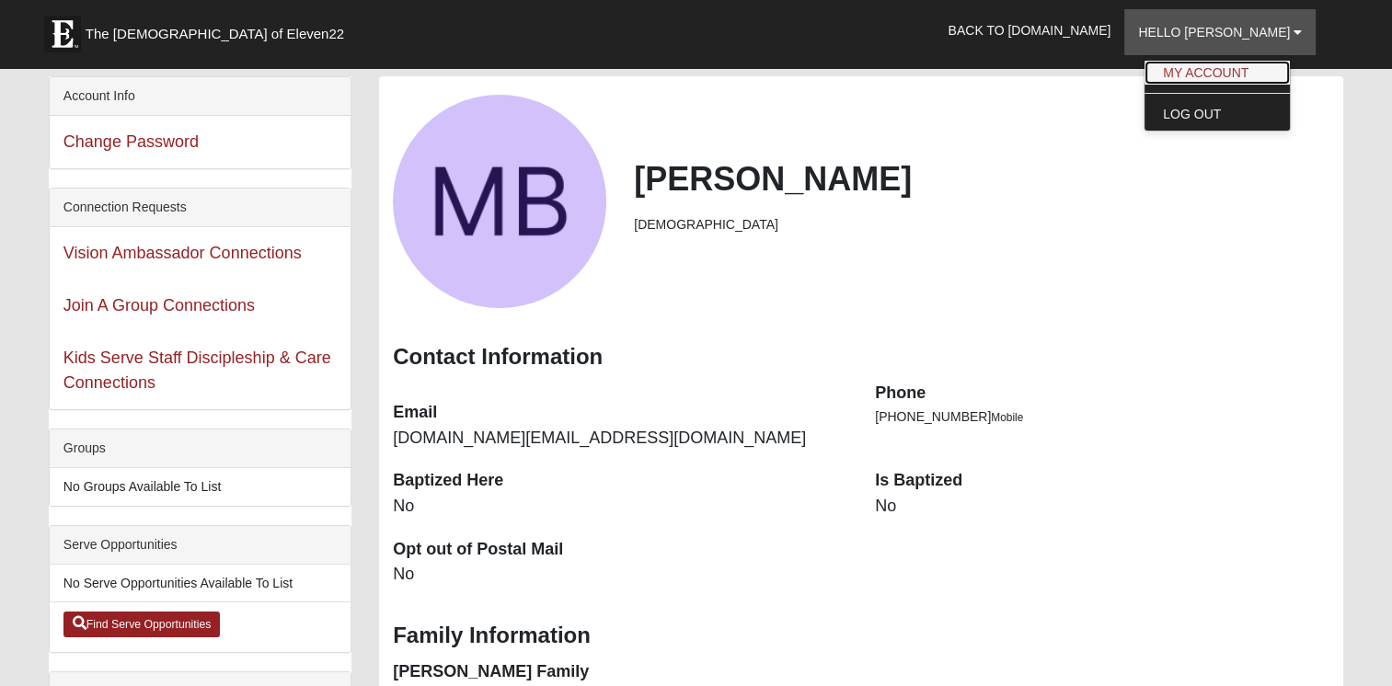
click at [1269, 65] on link "My Account" at bounding box center [1216, 73] width 145 height 24
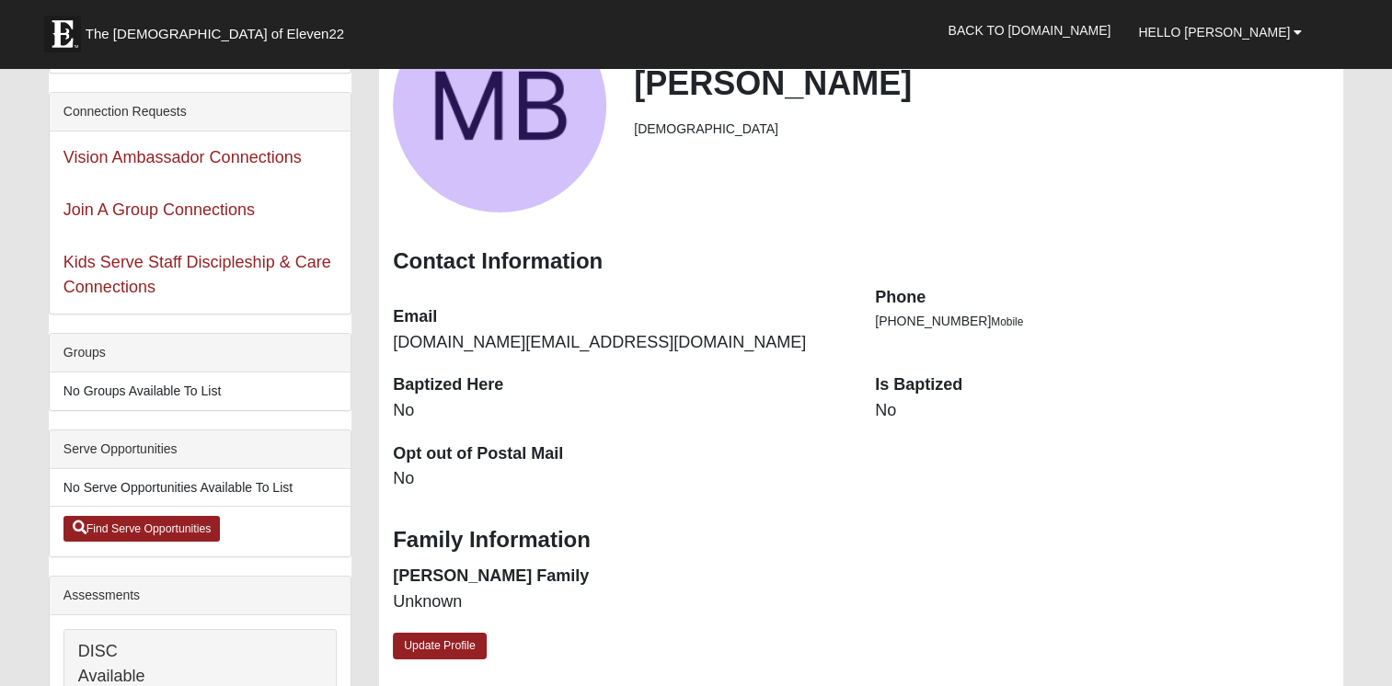
scroll to position [92, 0]
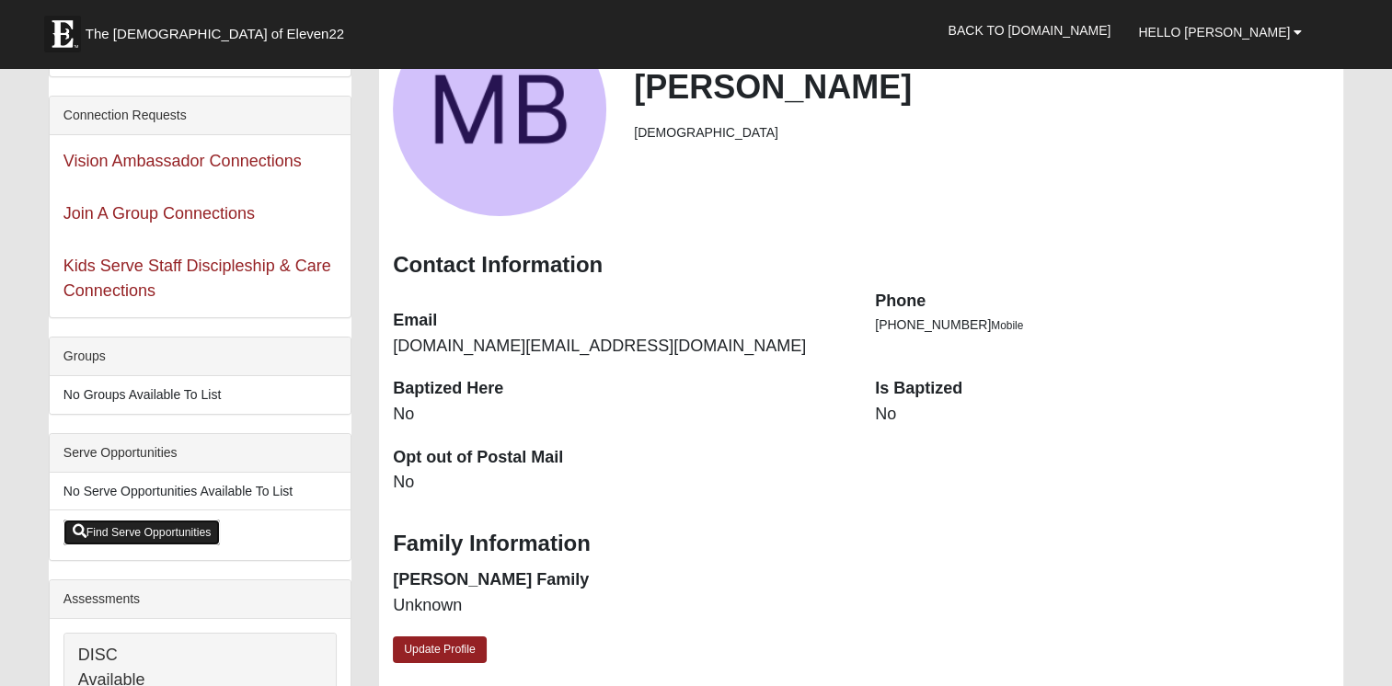
click at [135, 532] on link "Find Serve Opportunities" at bounding box center [141, 533] width 157 height 26
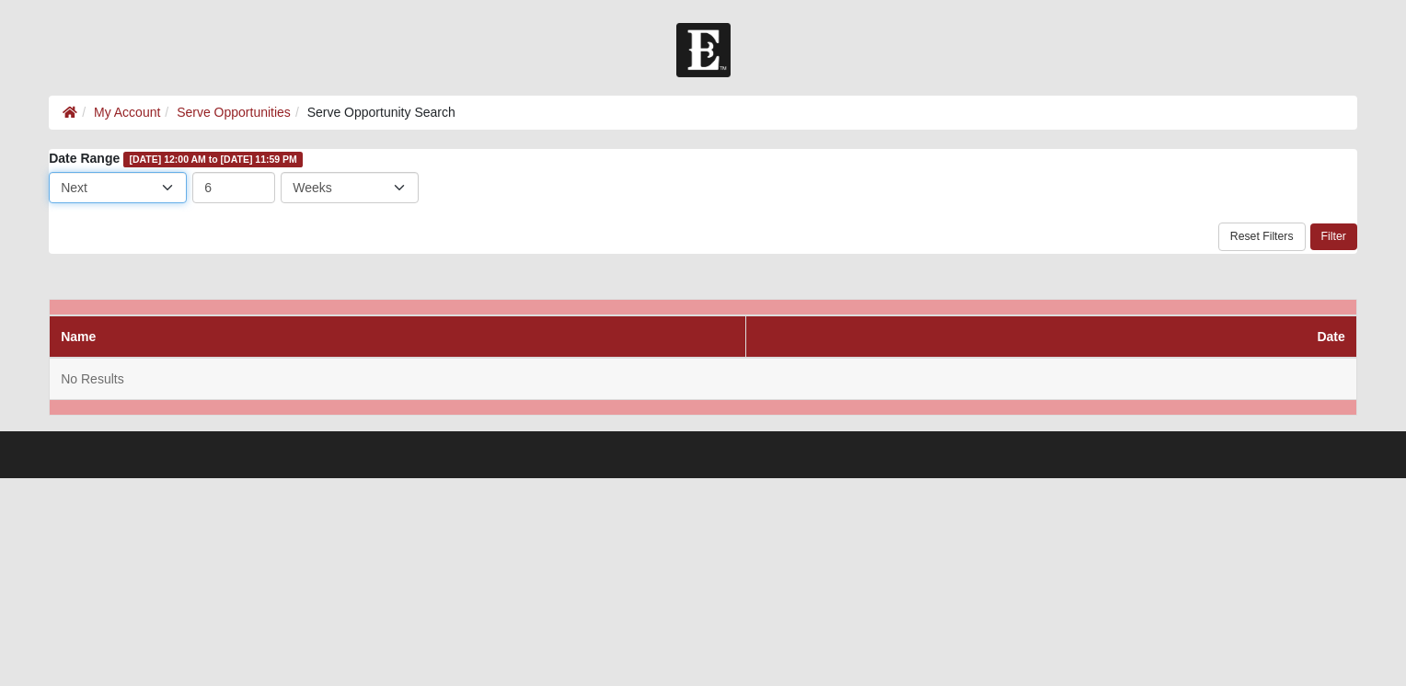
click at [168, 182] on select "Last Next" at bounding box center [118, 187] width 138 height 31
click at [0, 352] on html "Hello Meagan My Account Log Out Serve Opportunity Search My Account Serve Oppor…" at bounding box center [703, 239] width 1406 height 478
click at [239, 204] on div "Last Next 6 Day Week Month Days Weeks Months to is required." at bounding box center [703, 190] width 1308 height 37
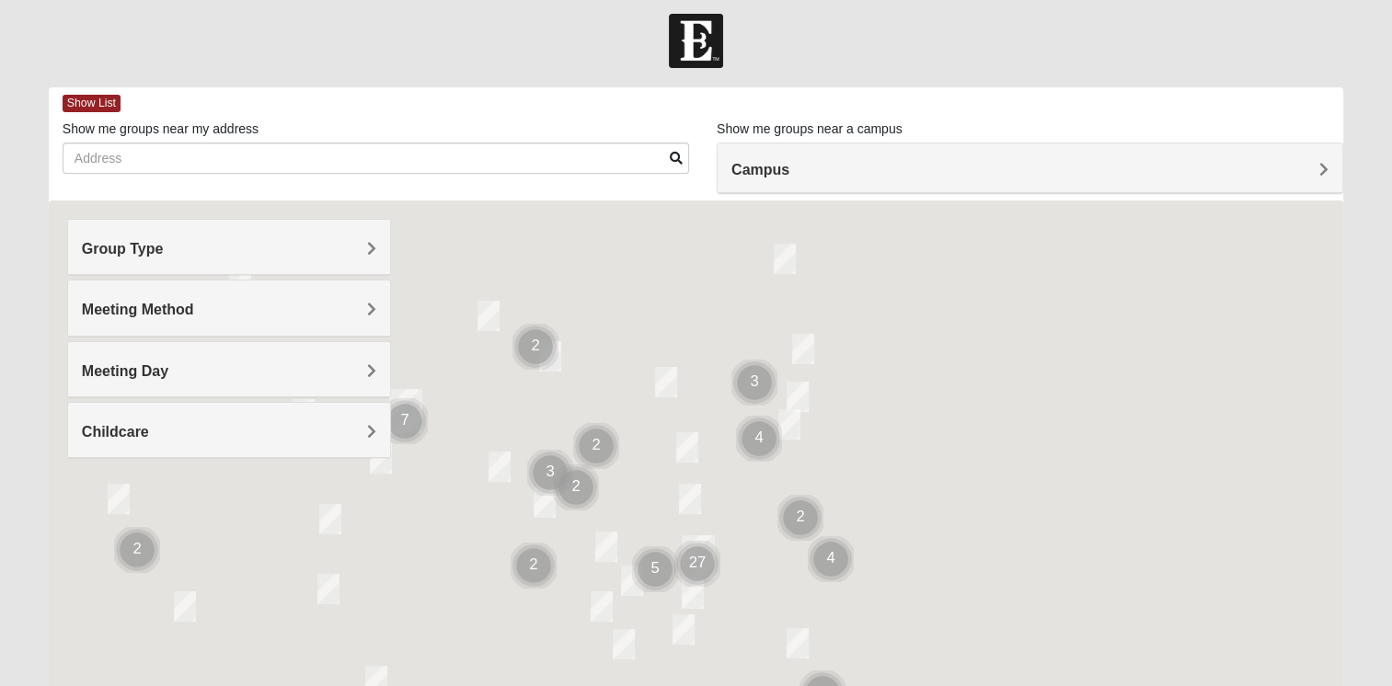
scroll to position [98, 0]
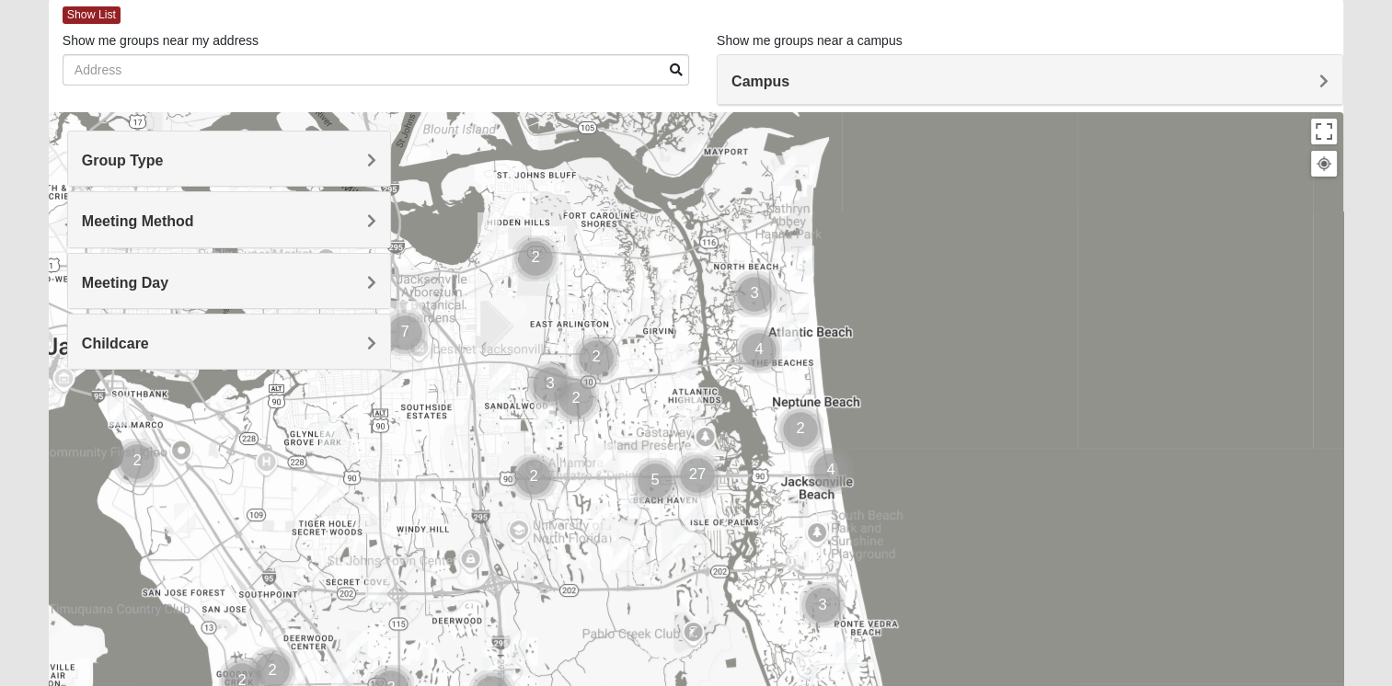
click at [328, 149] on div "Group Type" at bounding box center [229, 159] width 322 height 54
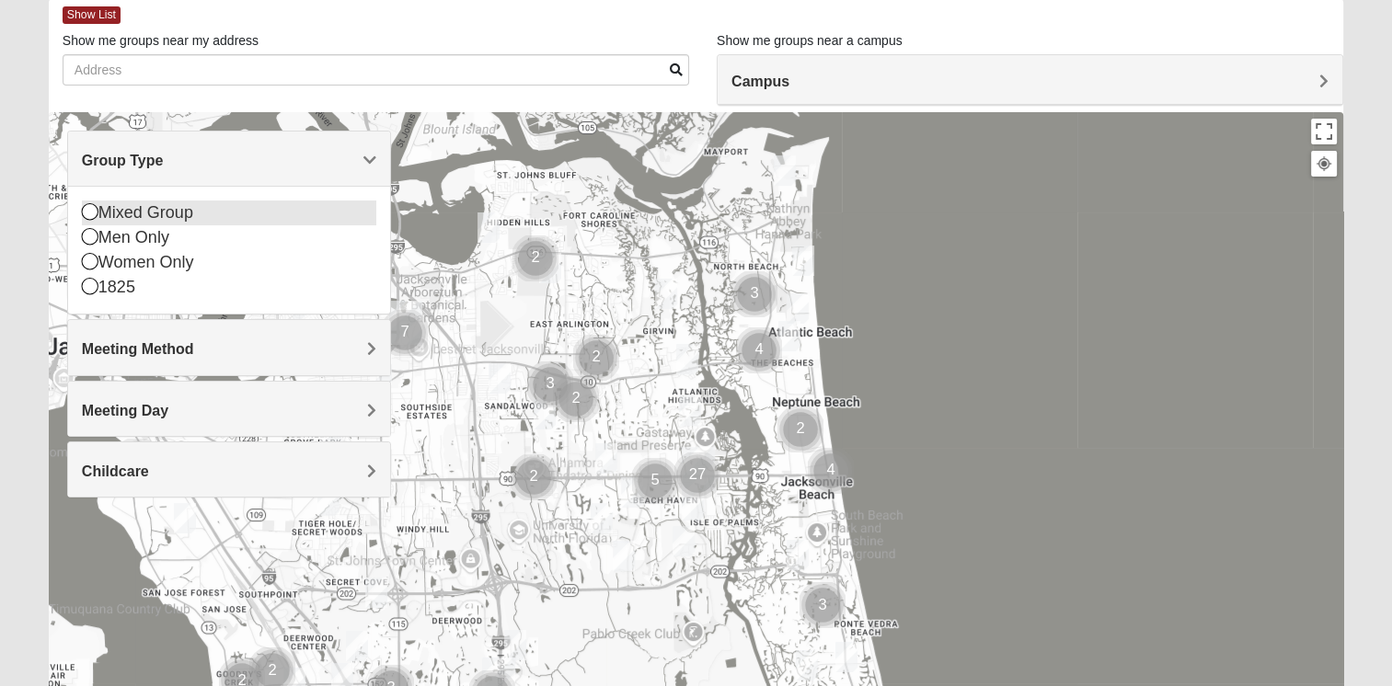
click at [99, 212] on div "Mixed Group" at bounding box center [229, 213] width 294 height 25
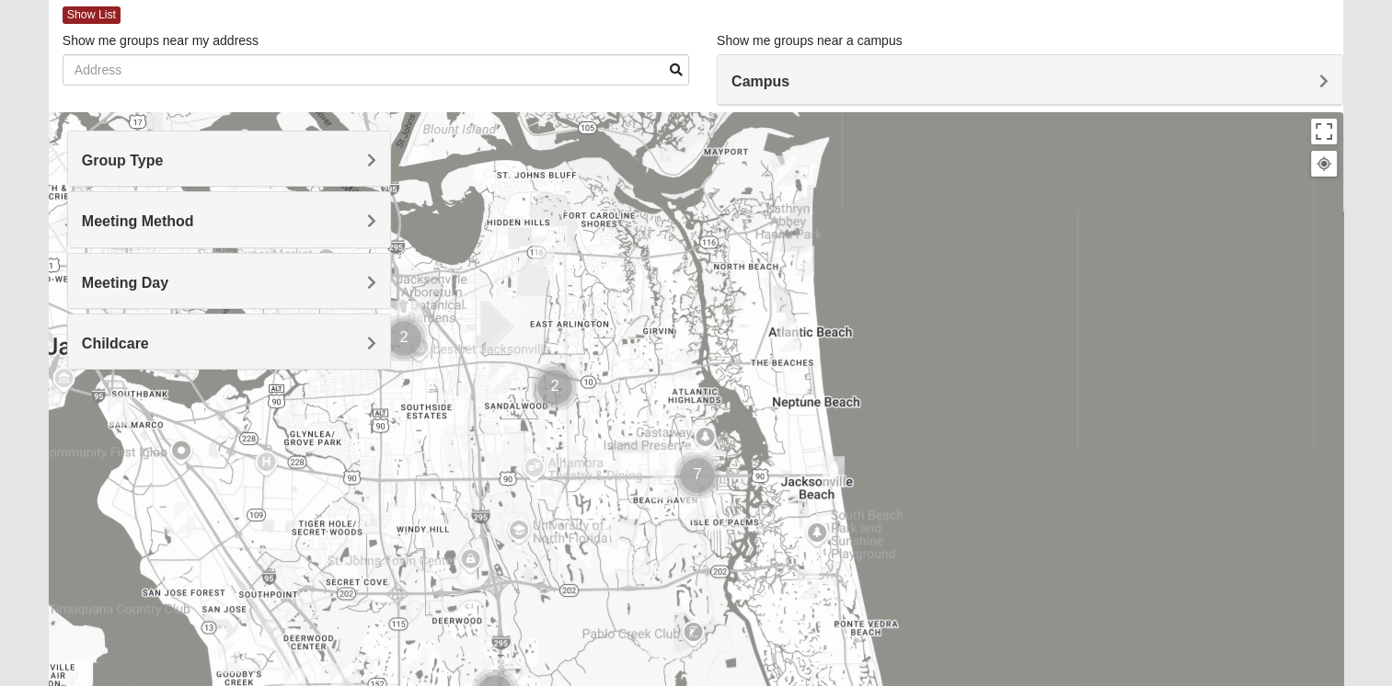
click at [132, 234] on div "Meeting Method" at bounding box center [229, 219] width 322 height 54
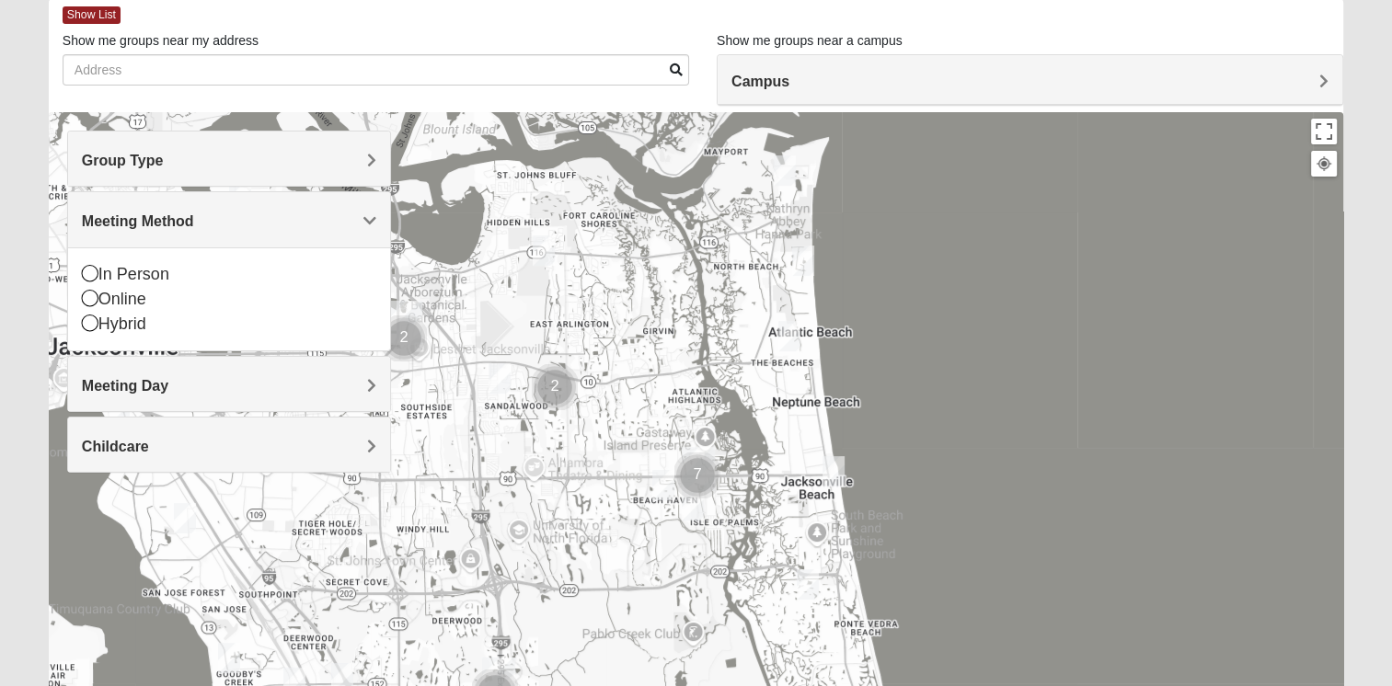
click at [132, 234] on div "Meeting Method" at bounding box center [229, 219] width 322 height 54
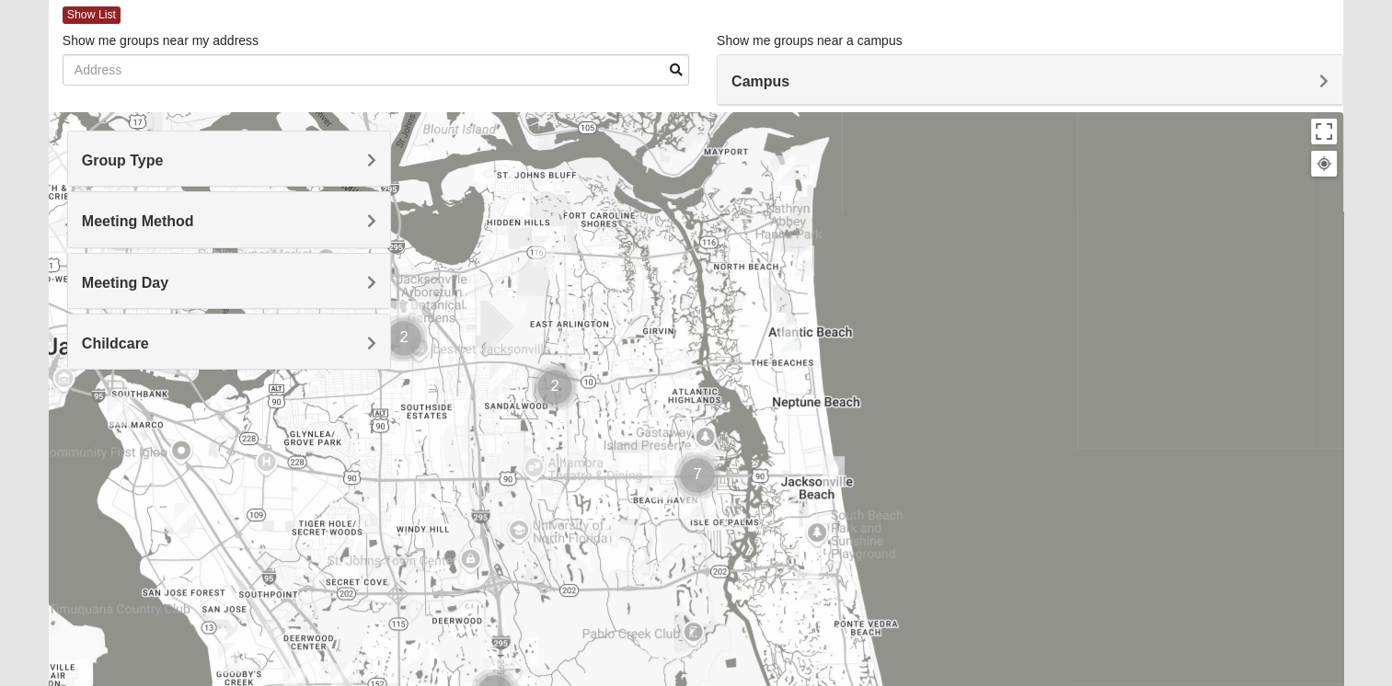
click at [115, 269] on div "Meeting Day" at bounding box center [229, 281] width 322 height 54
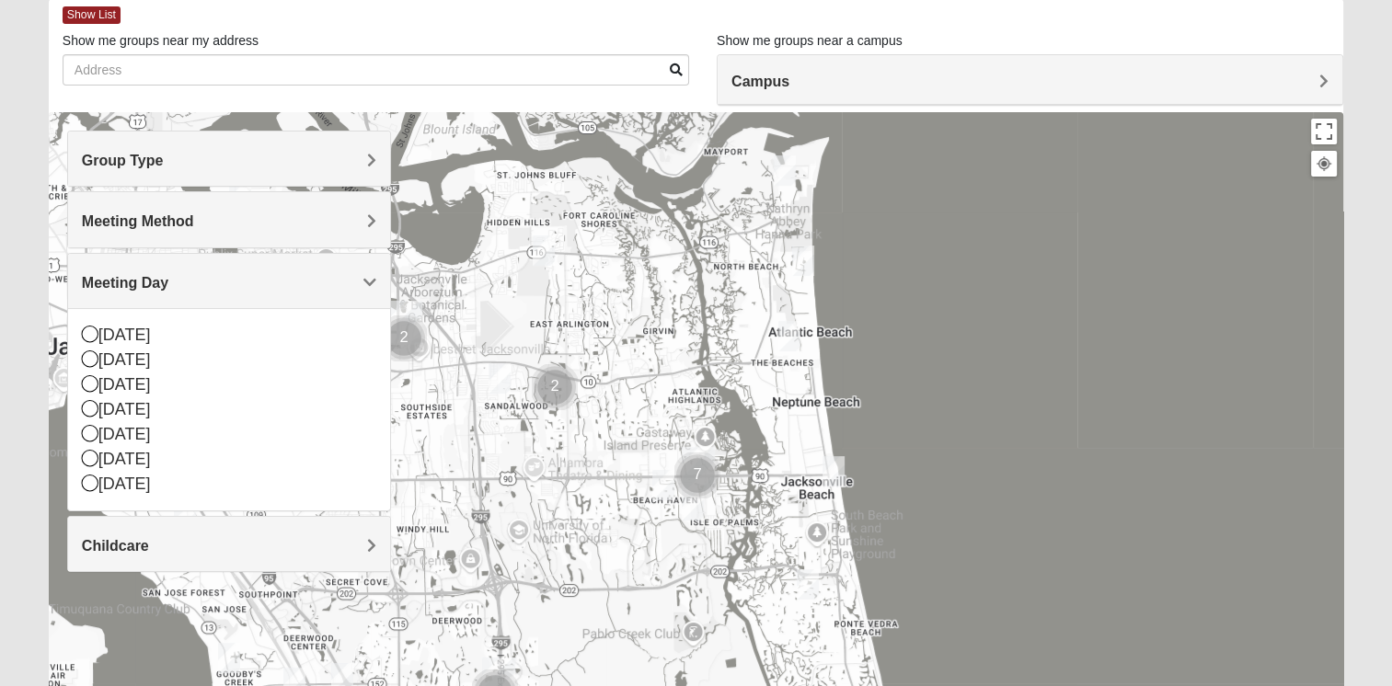
click at [115, 282] on span "Meeting Day" at bounding box center [125, 283] width 86 height 16
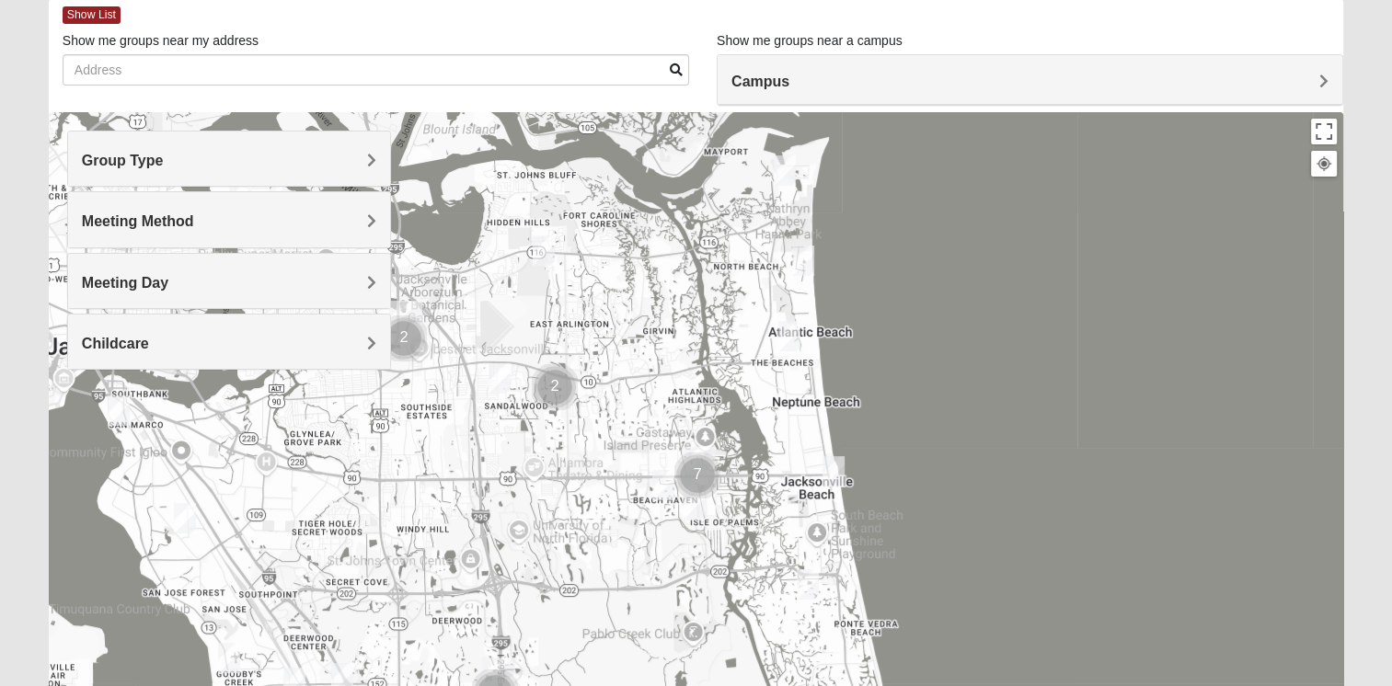
click at [206, 159] on h4 "Group Type" at bounding box center [229, 160] width 294 height 17
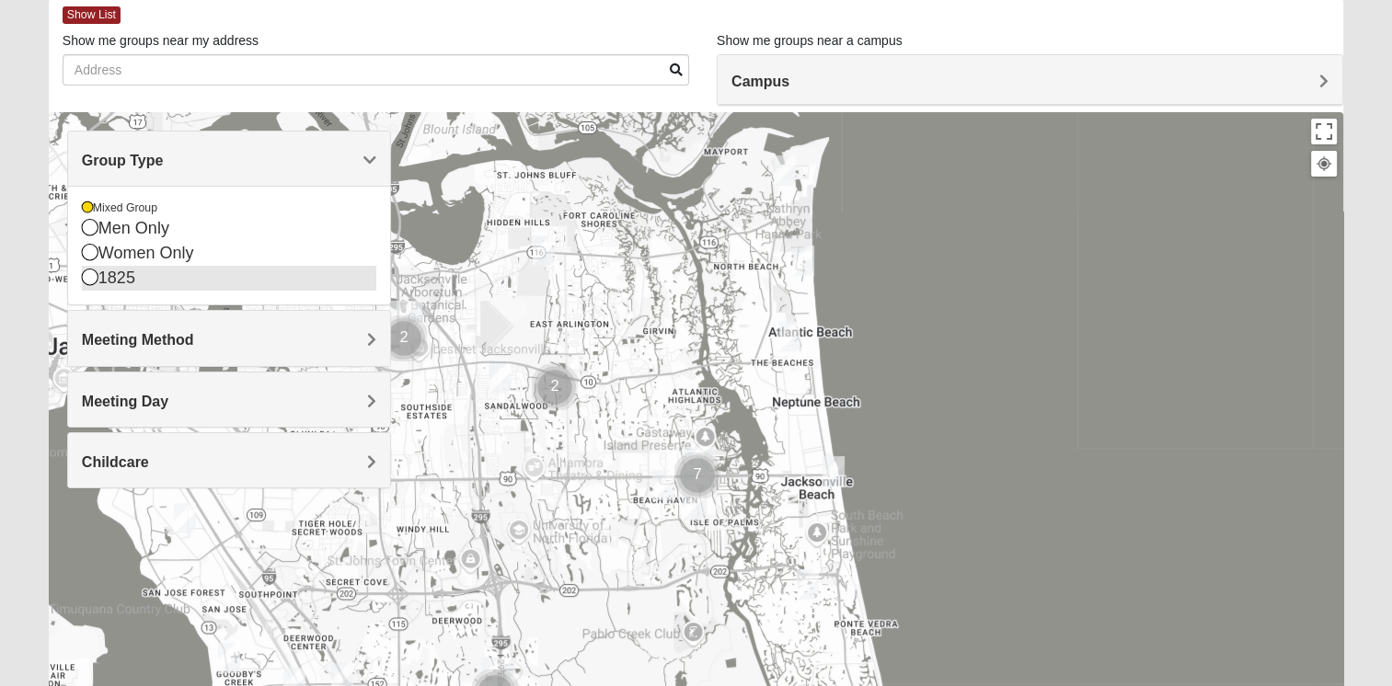
click at [91, 279] on icon at bounding box center [90, 277] width 17 height 17
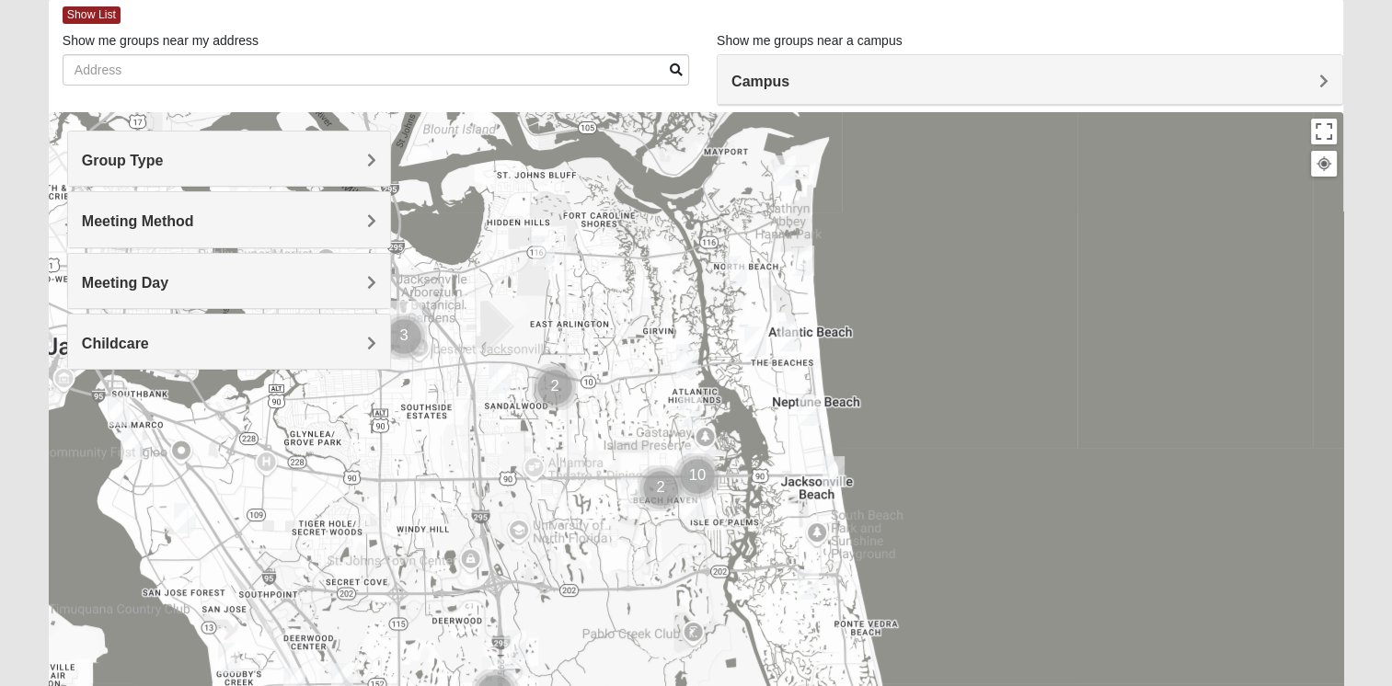
click at [155, 160] on span "Group Type" at bounding box center [123, 161] width 82 height 16
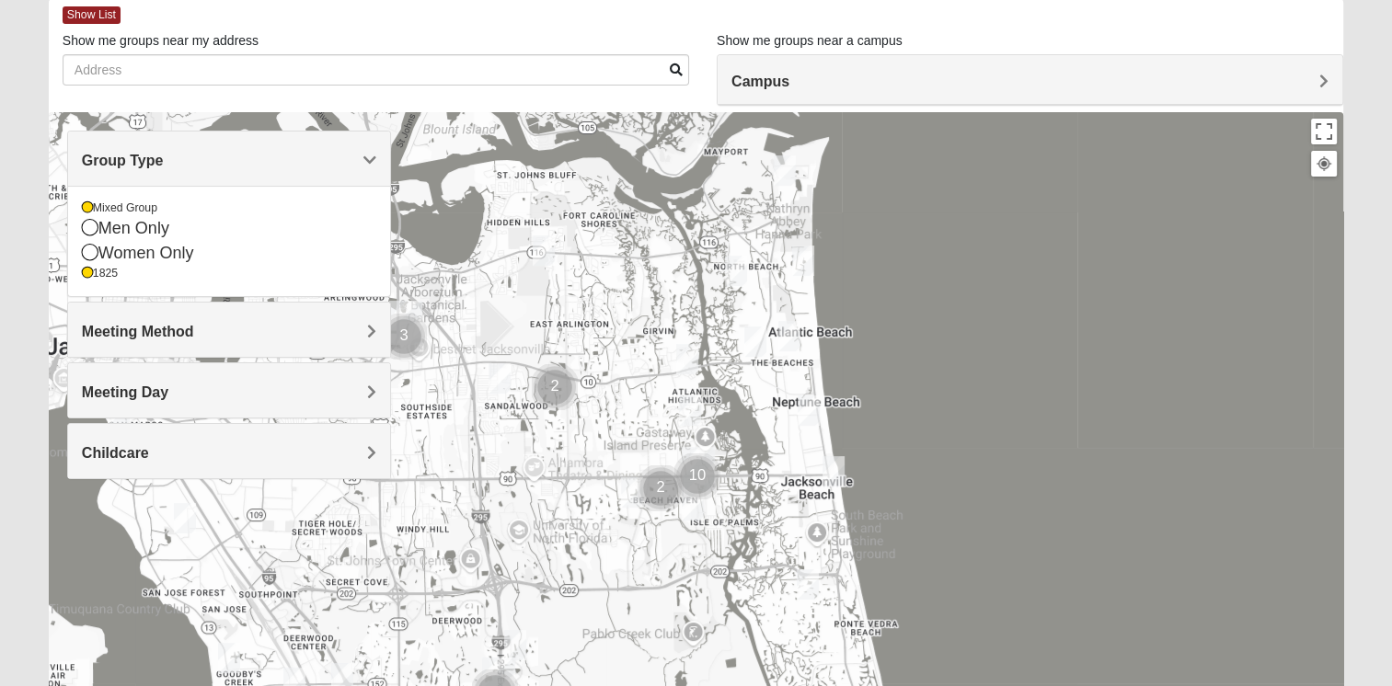
click at [201, 158] on h4 "Group Type" at bounding box center [229, 160] width 294 height 17
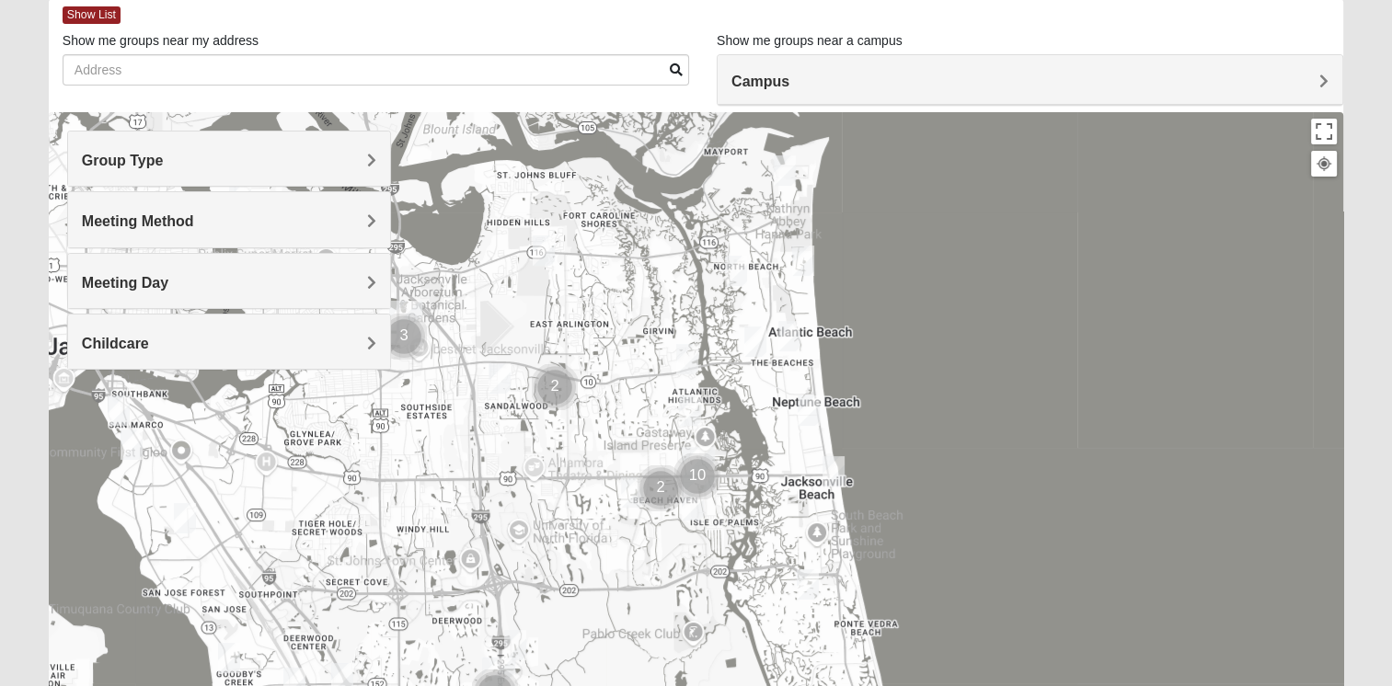
click at [267, 281] on h4 "Meeting Day" at bounding box center [229, 282] width 294 height 17
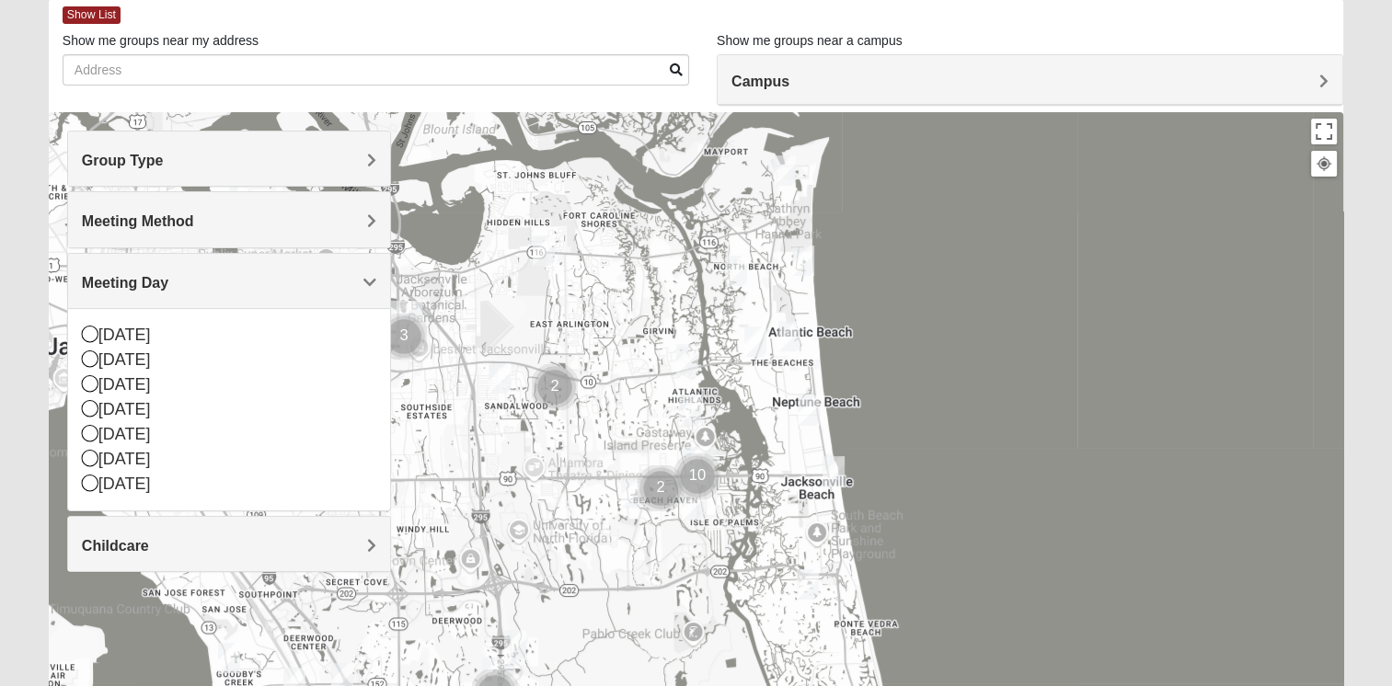
click at [267, 289] on h4 "Meeting Day" at bounding box center [229, 282] width 294 height 17
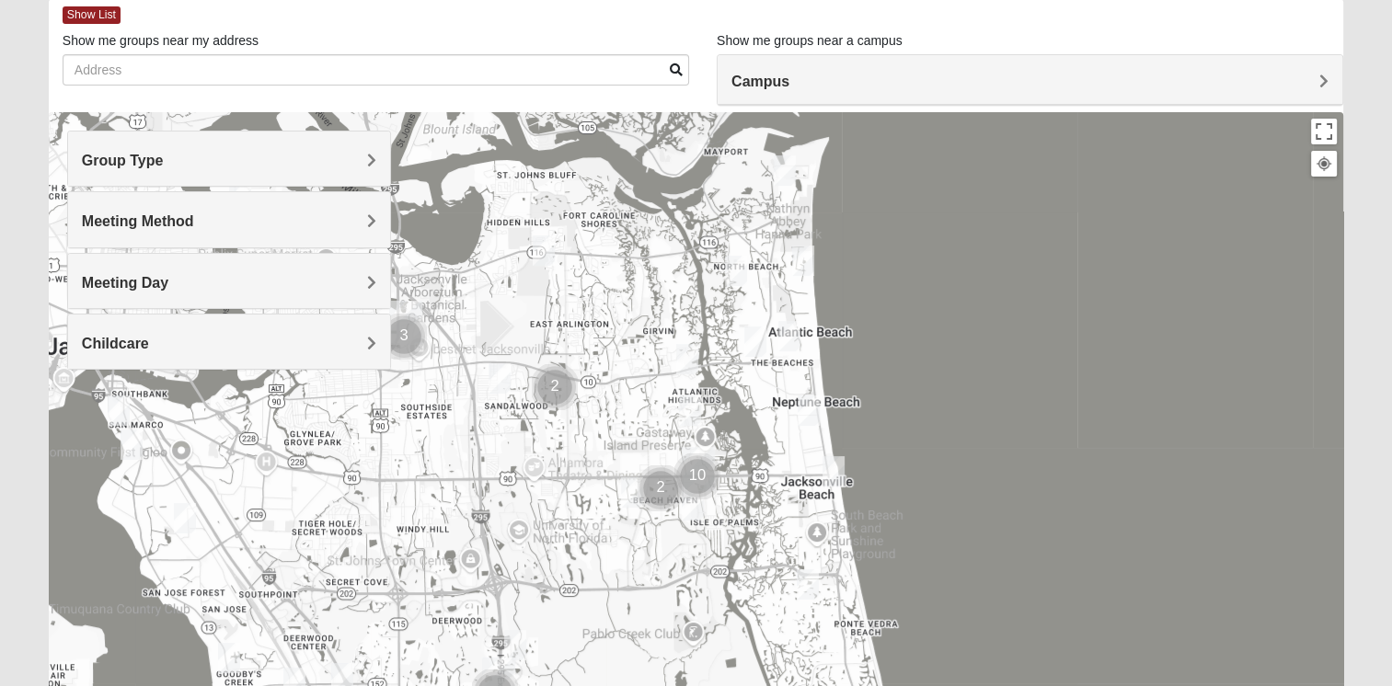
click at [732, 270] on img "1825 Mixed Curry 32233" at bounding box center [736, 271] width 22 height 30
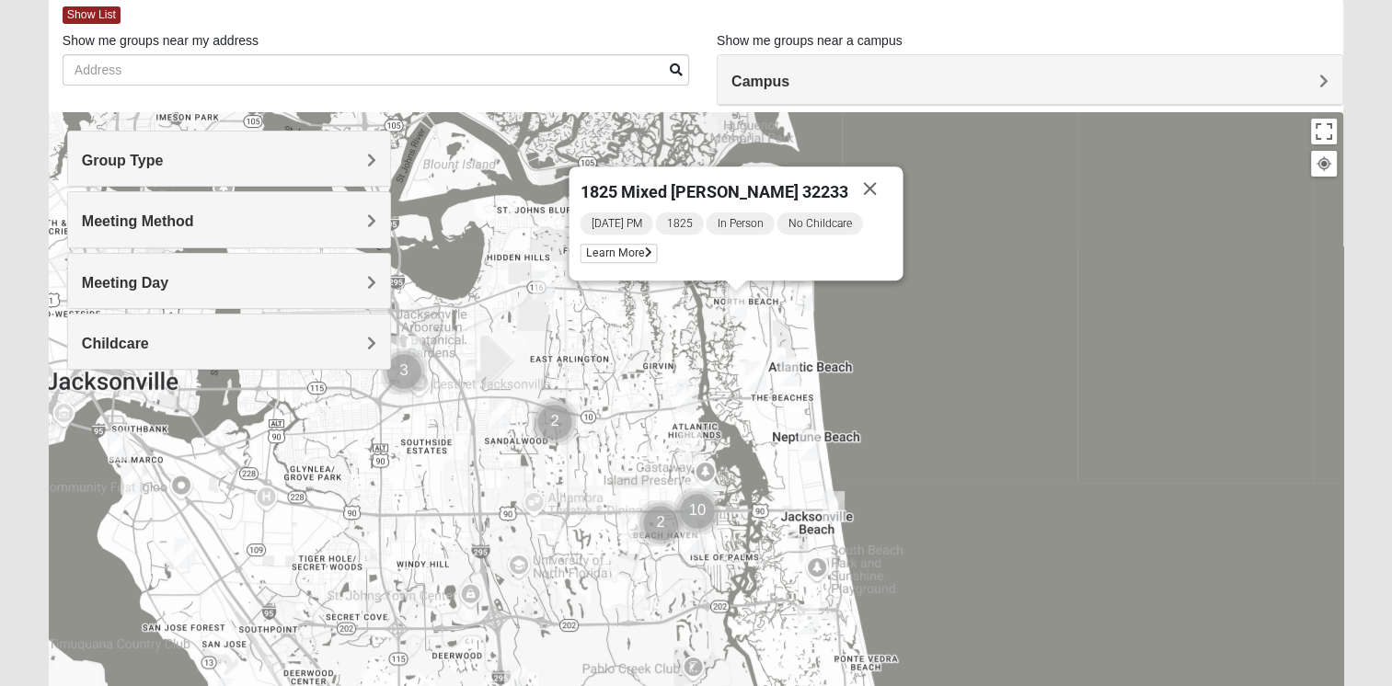
click at [758, 383] on img "1825 Mixed Arola 32233" at bounding box center [755, 377] width 22 height 30
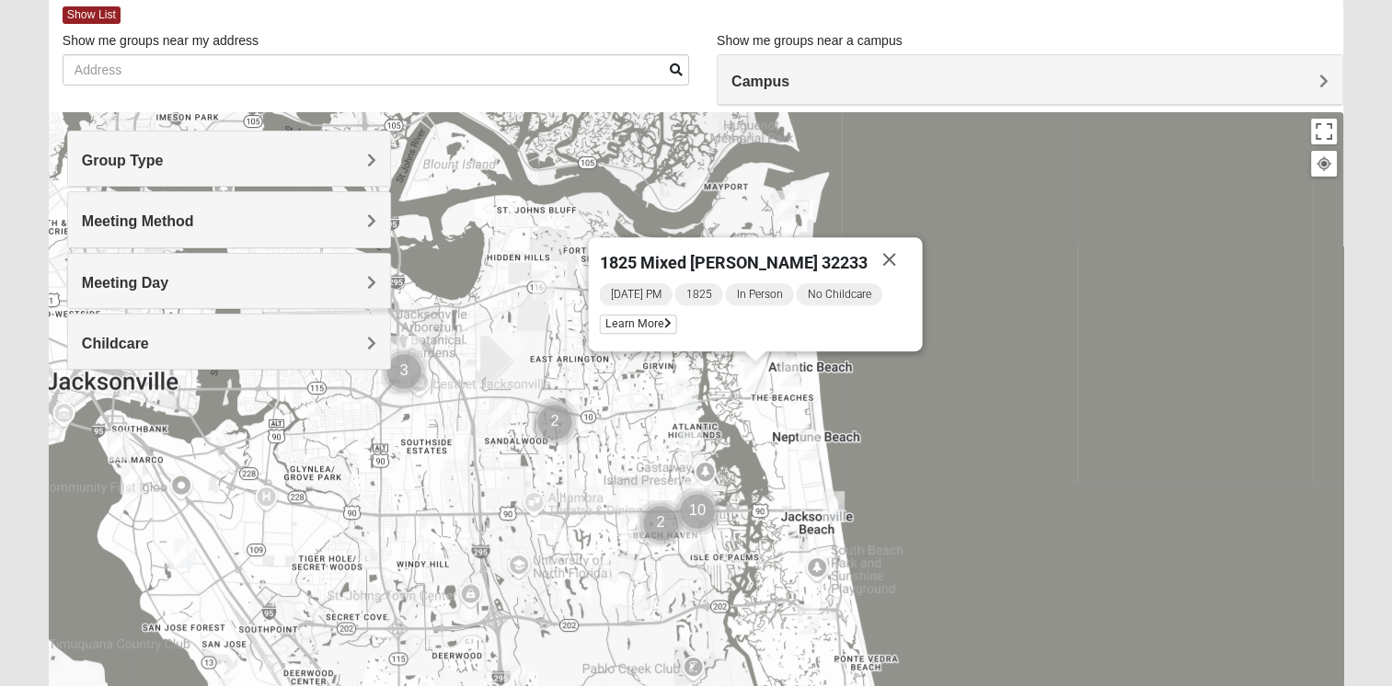
click at [688, 399] on img "1825 Womens Carkhuff 32224" at bounding box center [687, 394] width 22 height 30
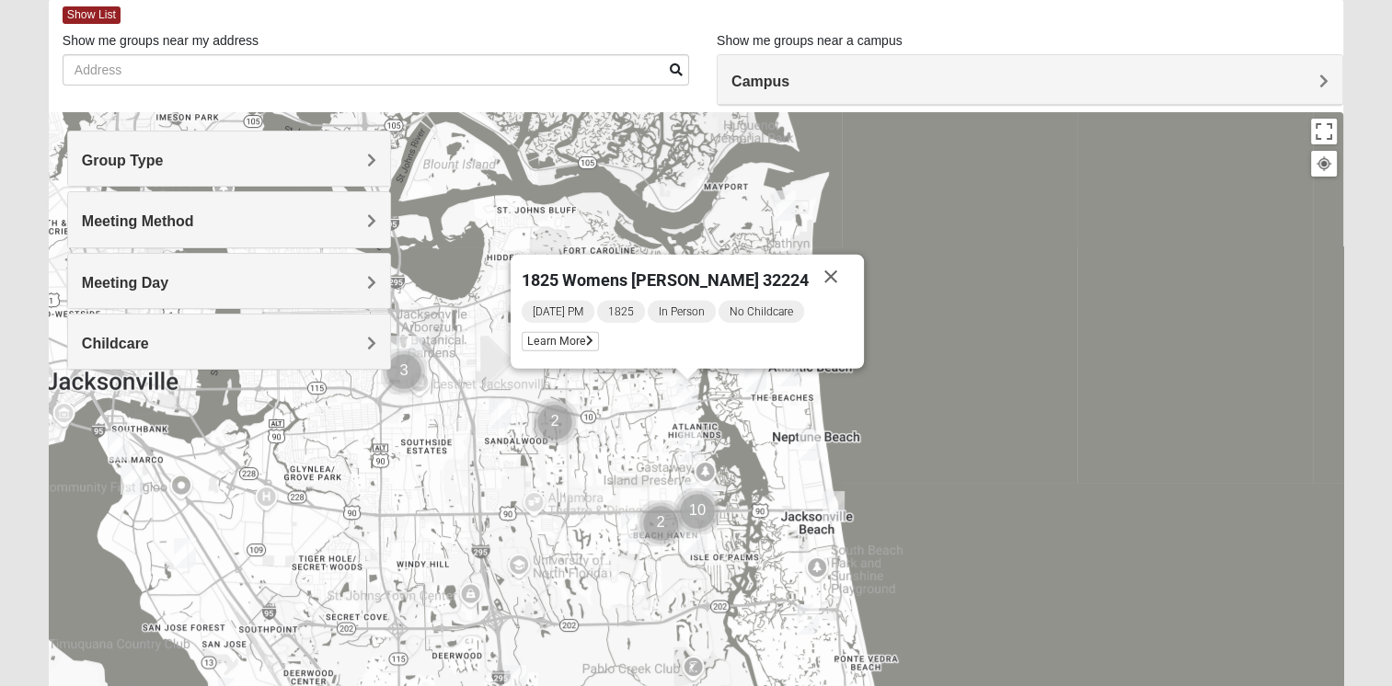
click at [810, 446] on img "1825 Mixed Garrard 32250" at bounding box center [809, 446] width 22 height 30
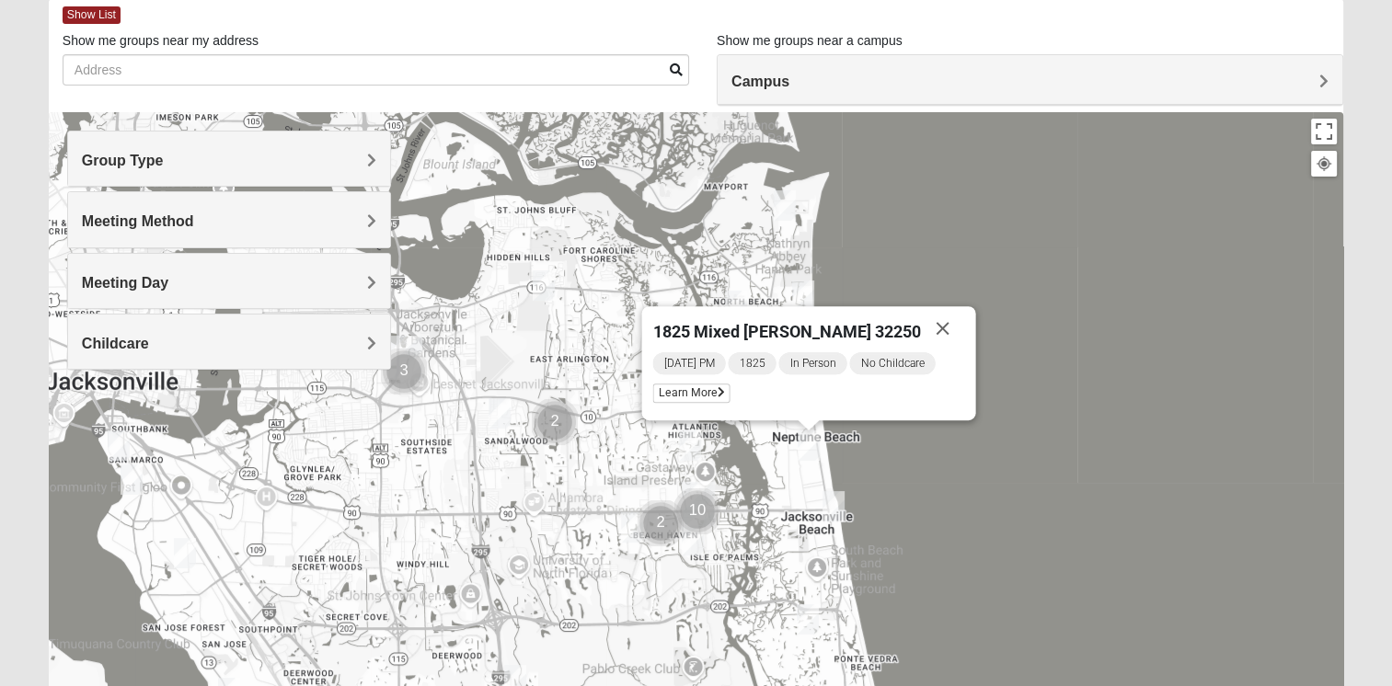
click at [684, 436] on img "1825 Womens Stewart 32224" at bounding box center [690, 446] width 22 height 30
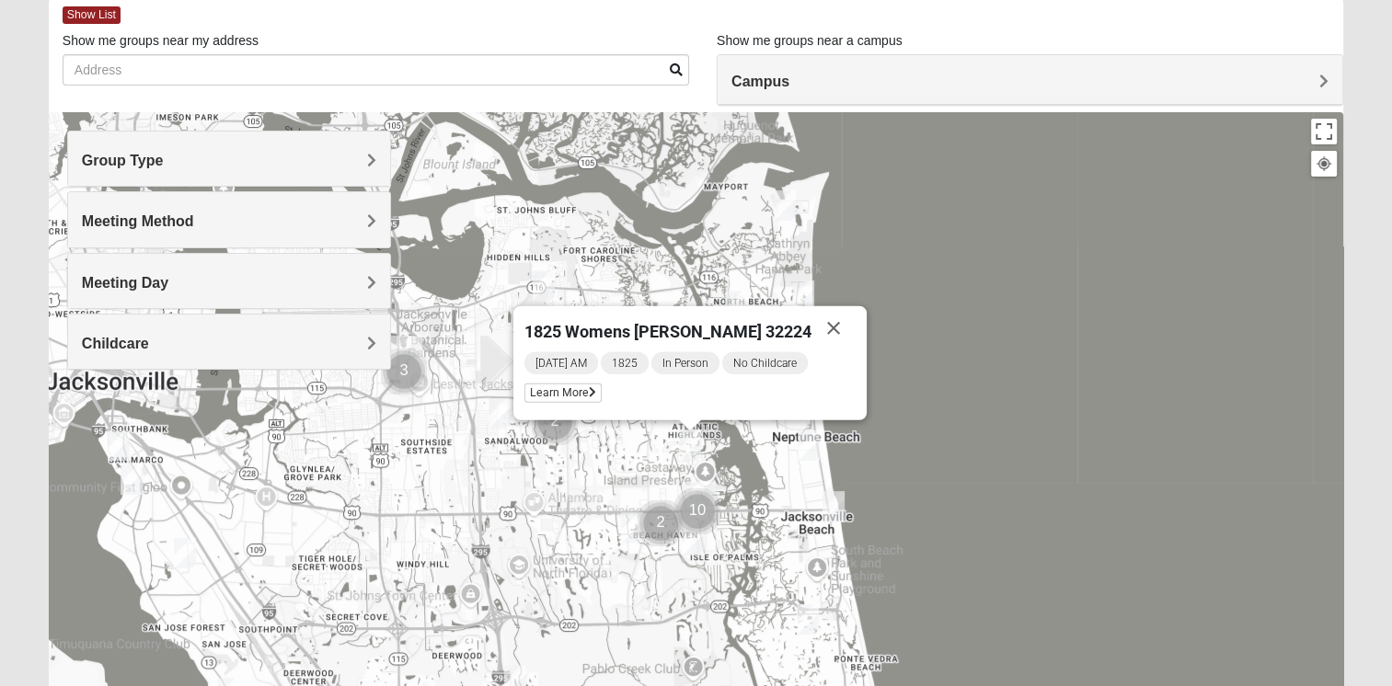
click at [626, 528] on img "1825 Mens Cason 32224" at bounding box center [632, 527] width 22 height 30
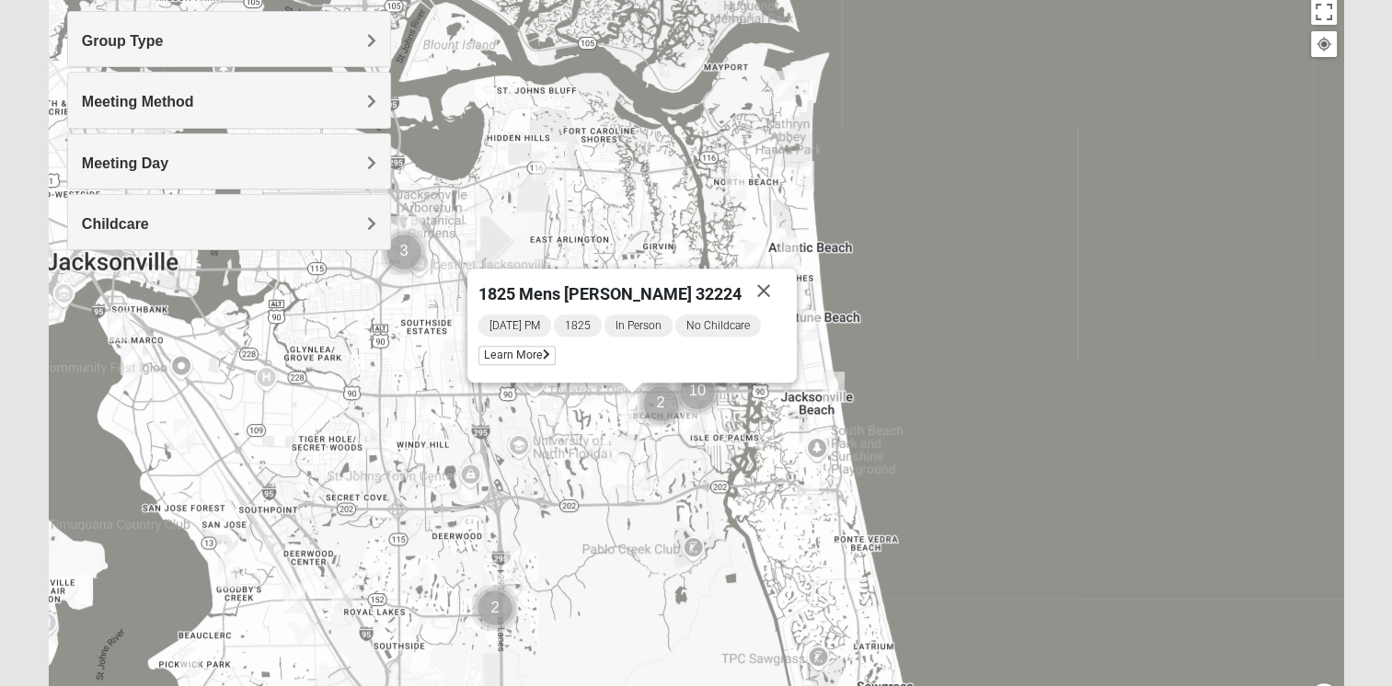
scroll to position [217, 0]
click at [508, 557] on img "1825 Mixed Logue 32256" at bounding box center [515, 561] width 22 height 30
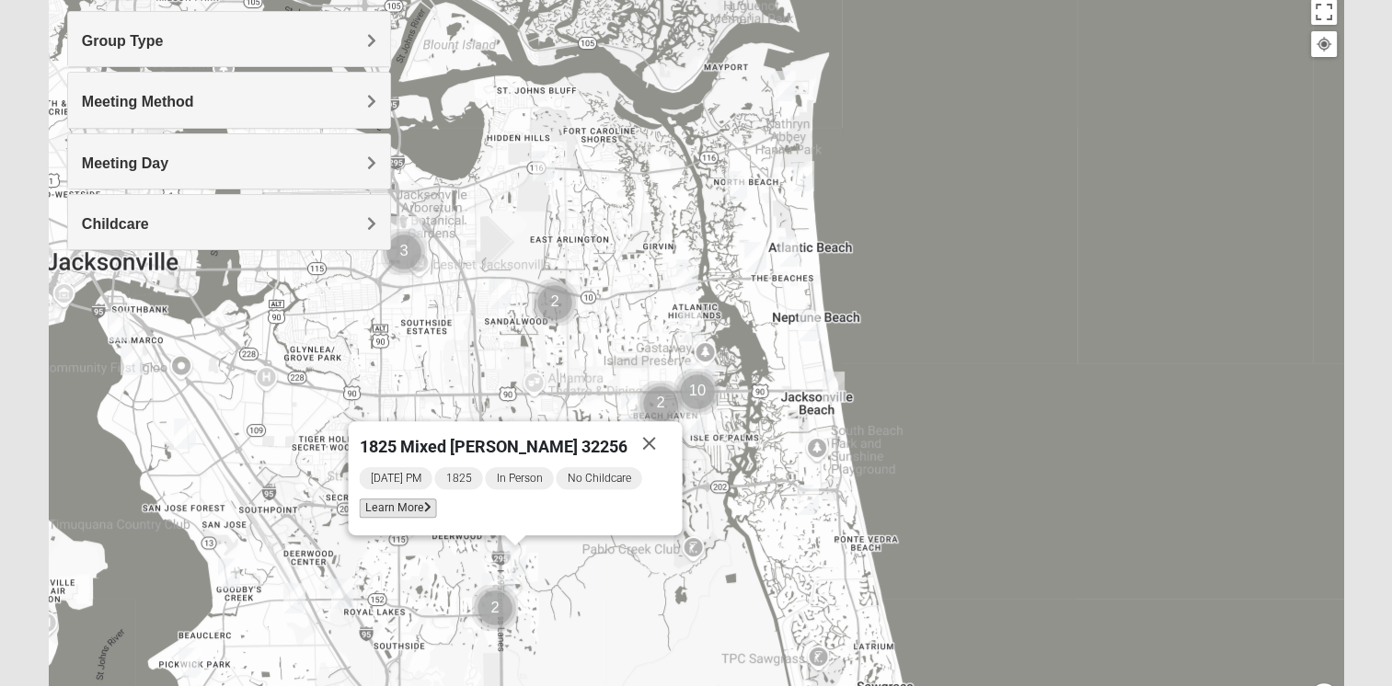
click at [419, 514] on span "Learn More" at bounding box center [397, 508] width 77 height 19
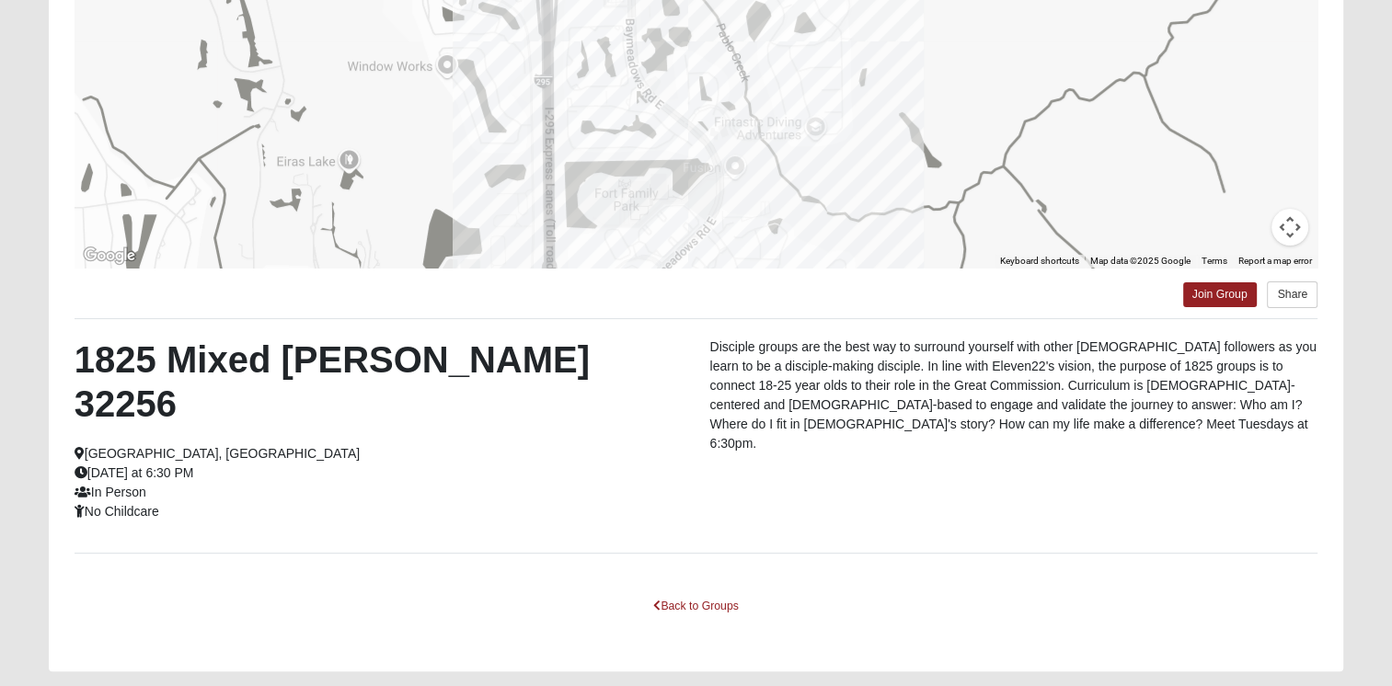
scroll to position [308, 0]
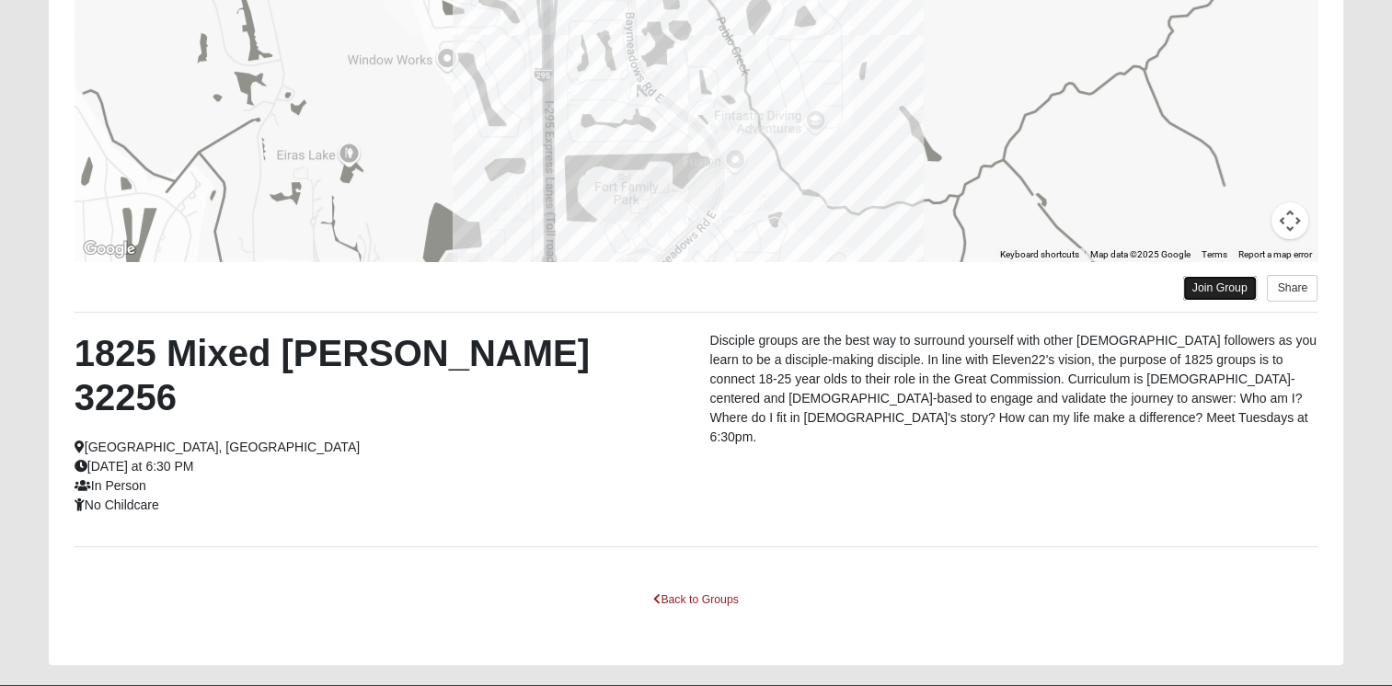
click at [1212, 282] on link "Join Group" at bounding box center [1220, 288] width 74 height 25
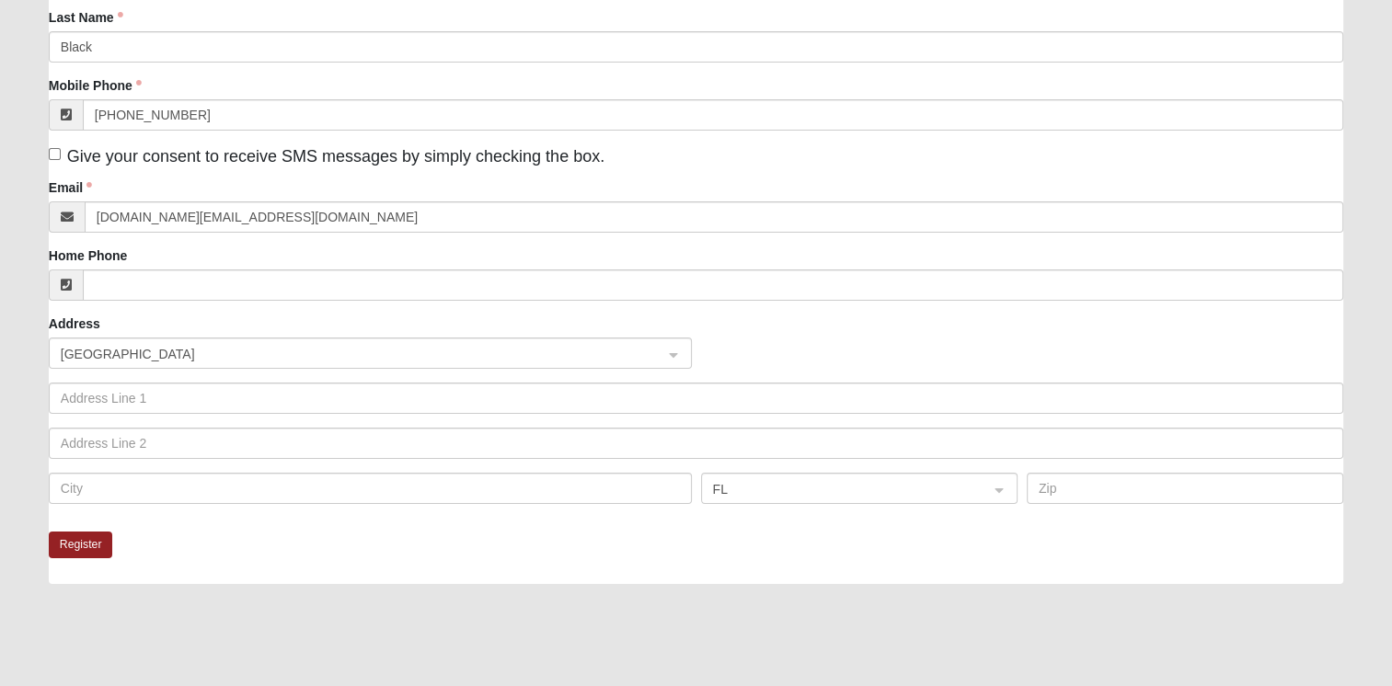
scroll to position [332, 0]
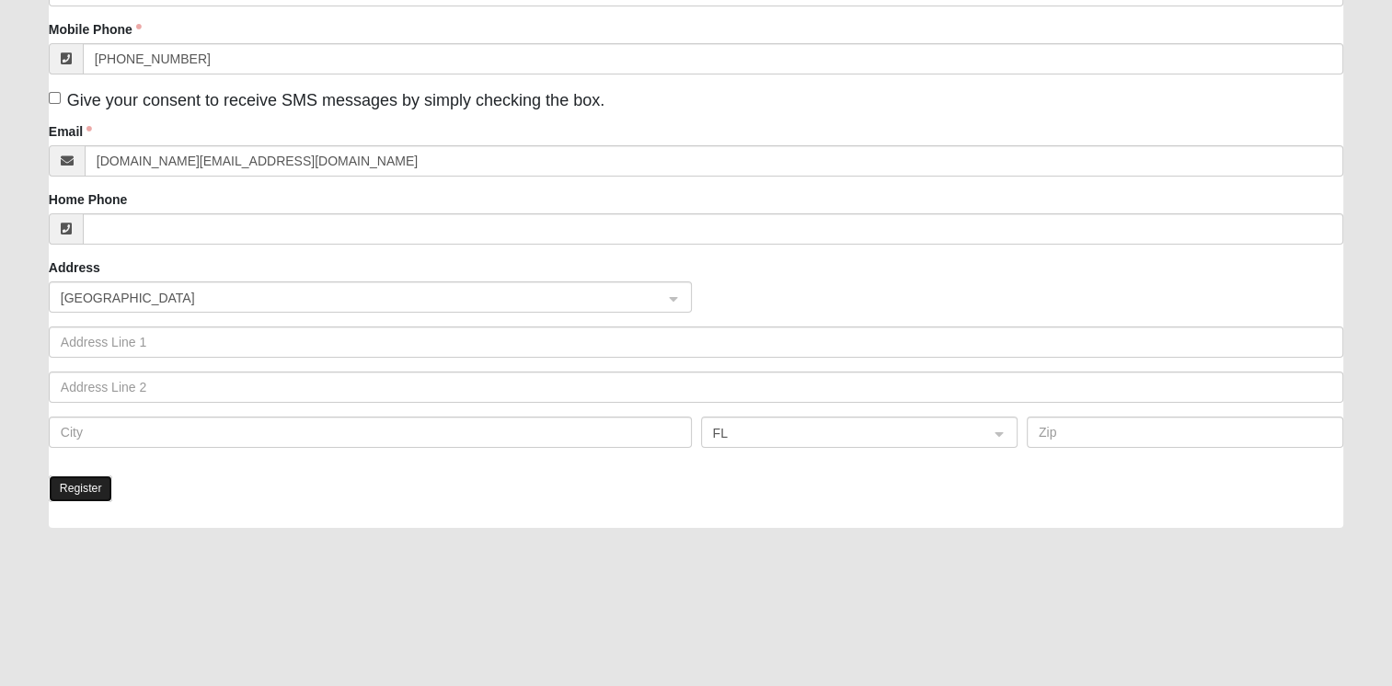
click at [95, 480] on button "Register" at bounding box center [81, 489] width 64 height 27
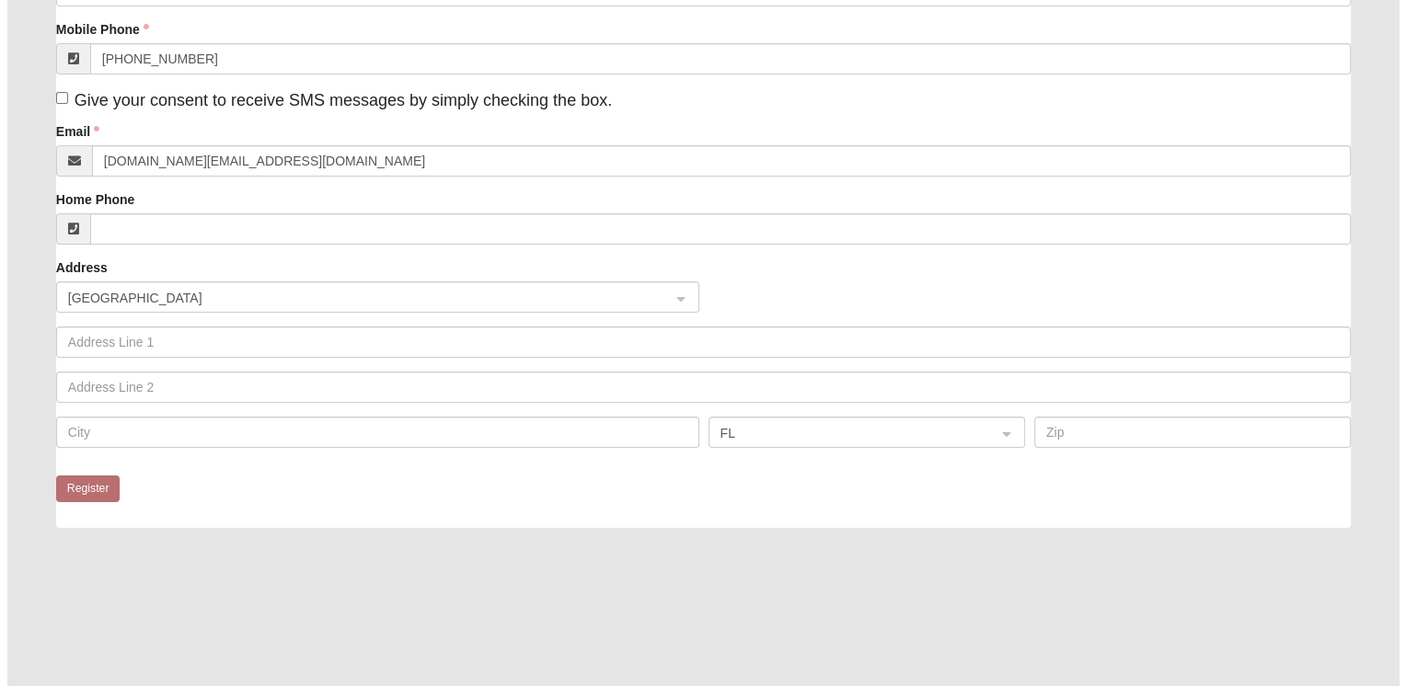
scroll to position [0, 0]
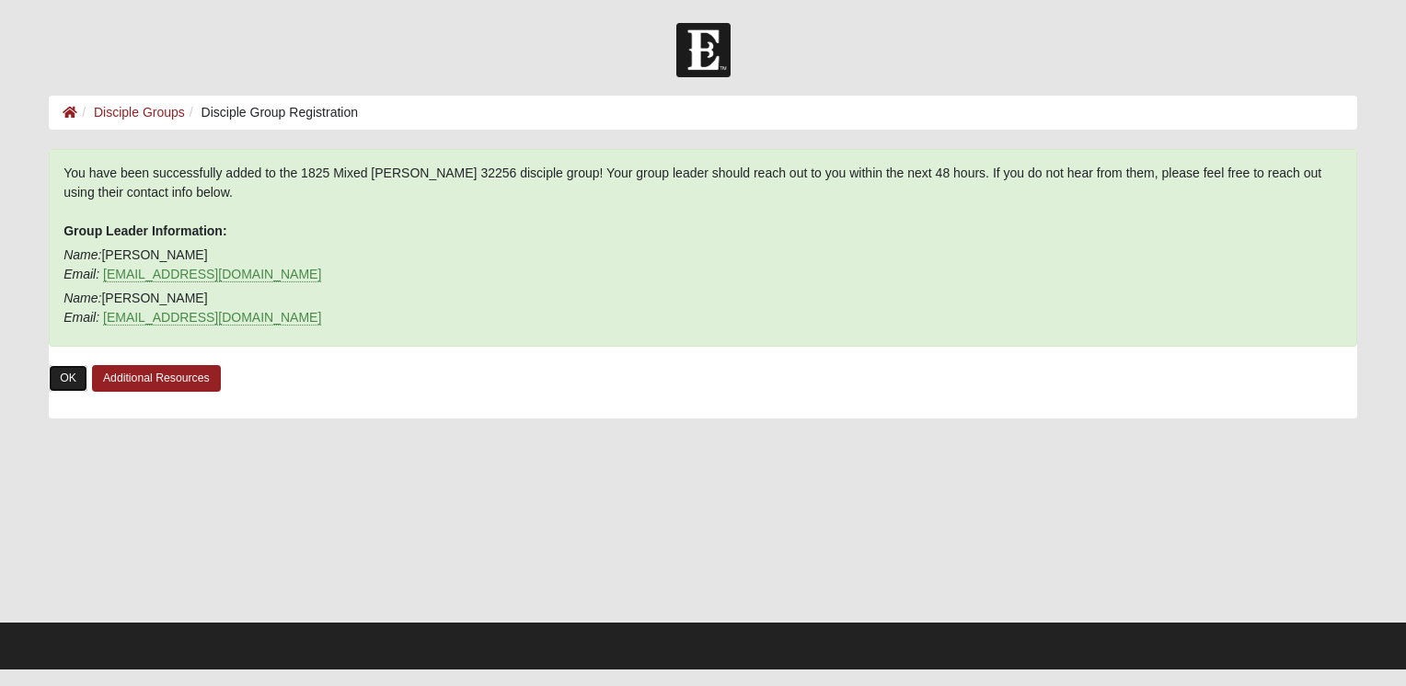
click at [74, 373] on link "OK" at bounding box center [68, 378] width 39 height 27
